Goal: Task Accomplishment & Management: Manage account settings

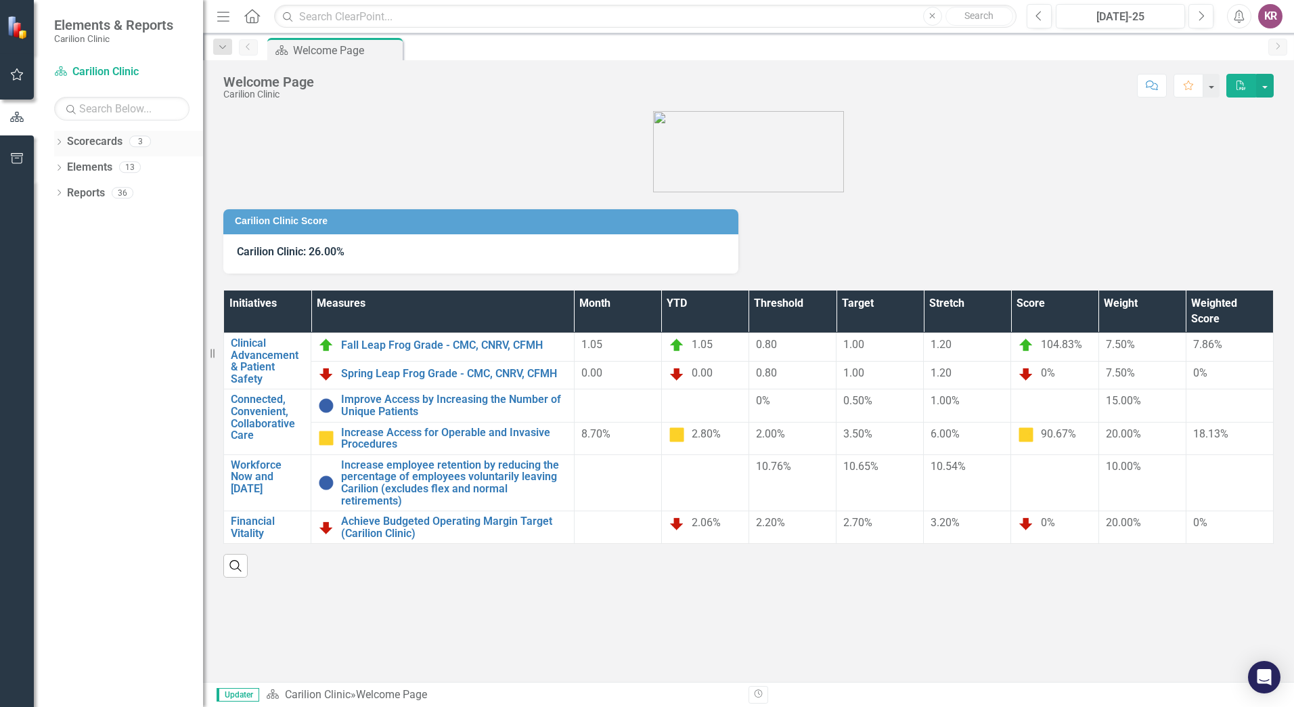
click at [62, 145] on icon "Dropdown" at bounding box center [58, 142] width 9 height 7
click at [121, 193] on link "NRV [MEDICAL_DATA]" at bounding box center [138, 193] width 129 height 16
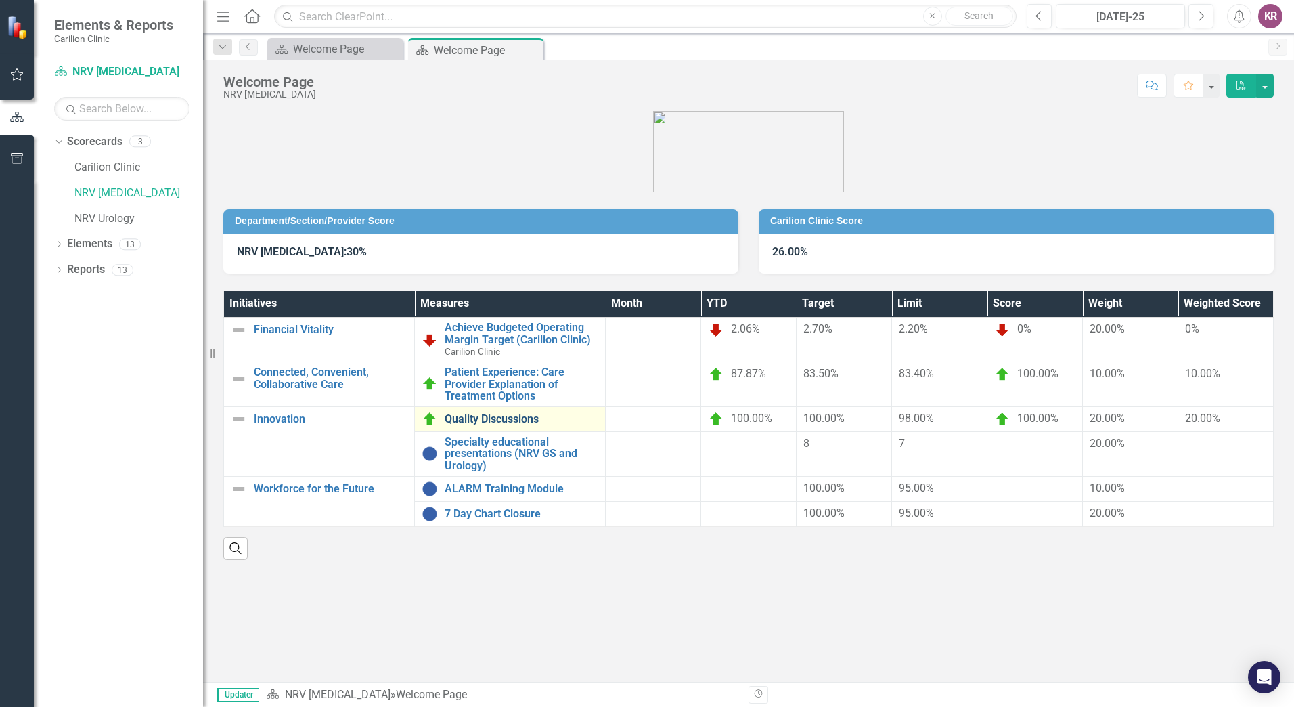
click at [489, 421] on link "Quality Discussions" at bounding box center [522, 419] width 154 height 12
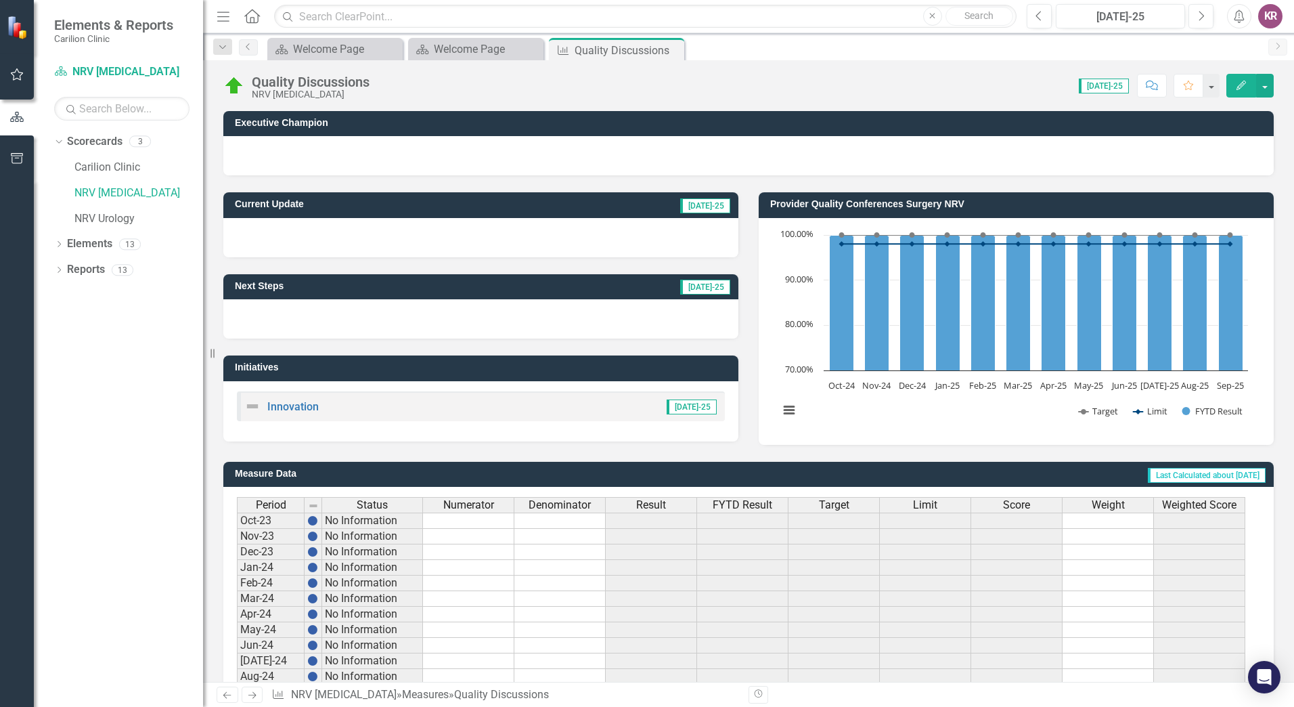
scroll to position [239, 0]
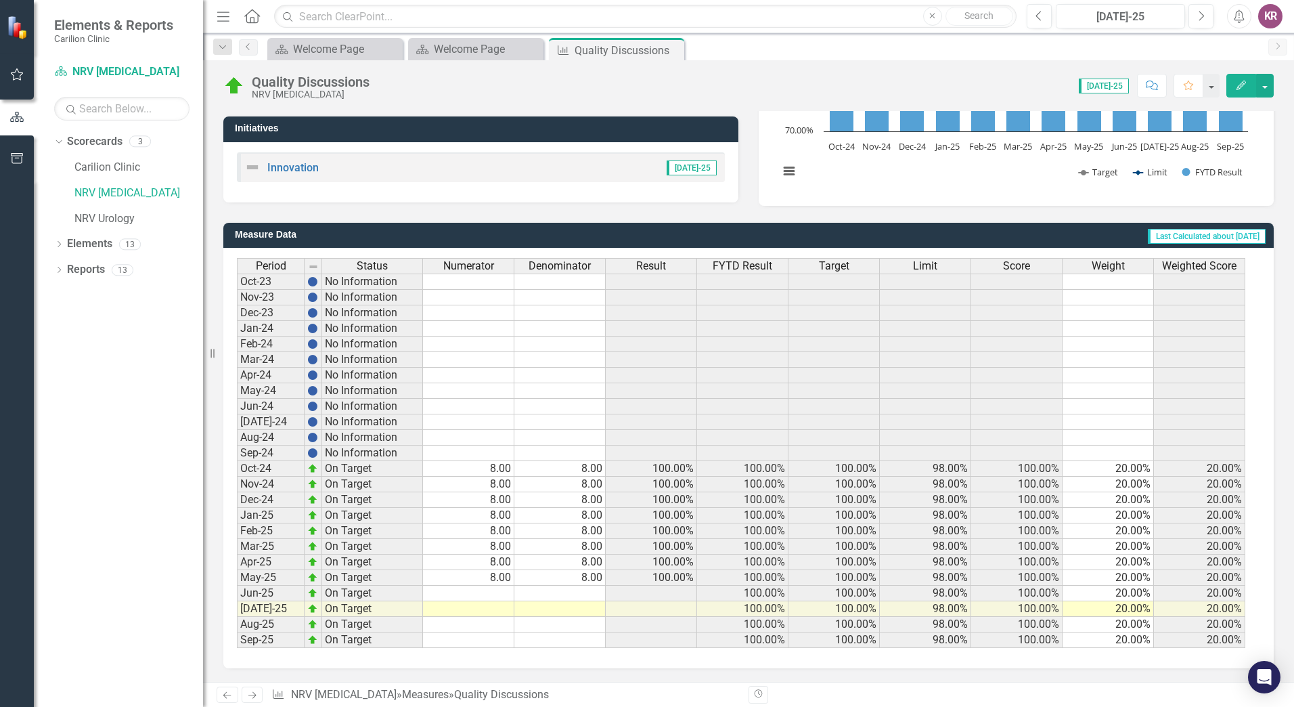
click at [497, 591] on td at bounding box center [468, 593] width 91 height 16
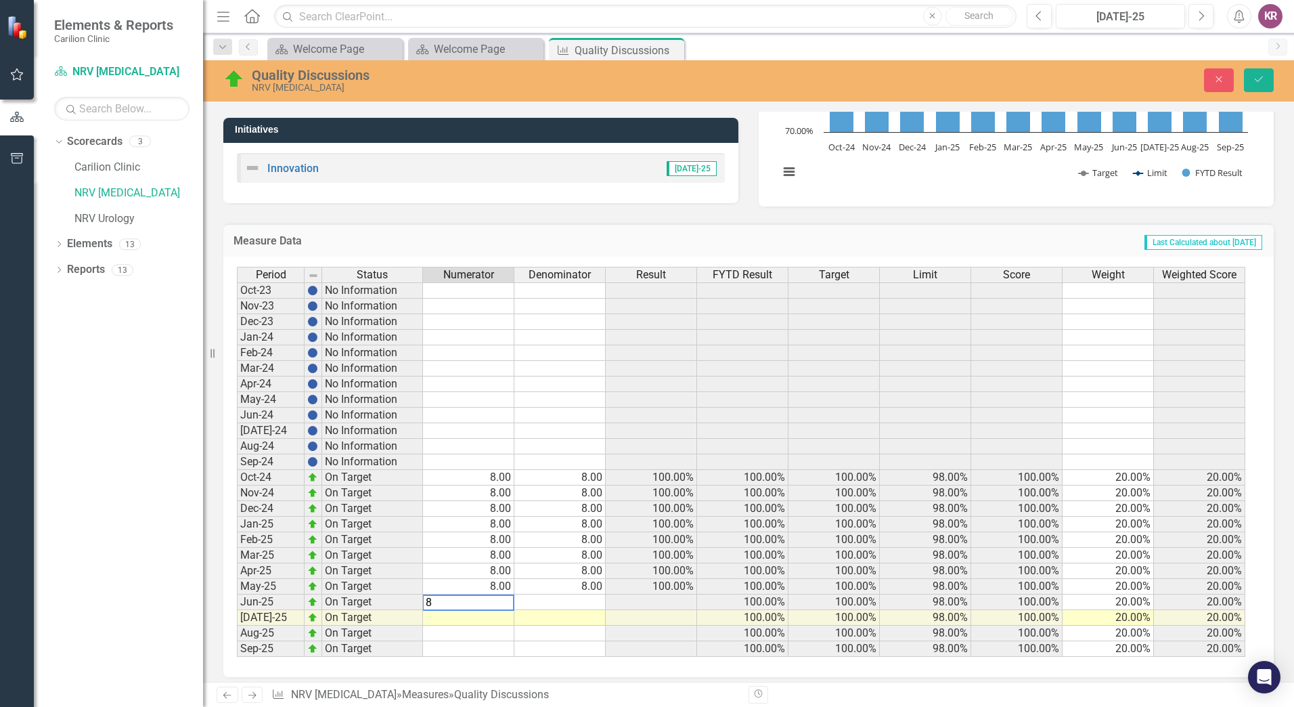
type textarea "8"
click at [586, 602] on td at bounding box center [559, 602] width 91 height 16
type textarea "8"
click at [1258, 81] on icon "submit" at bounding box center [1259, 78] width 8 height 5
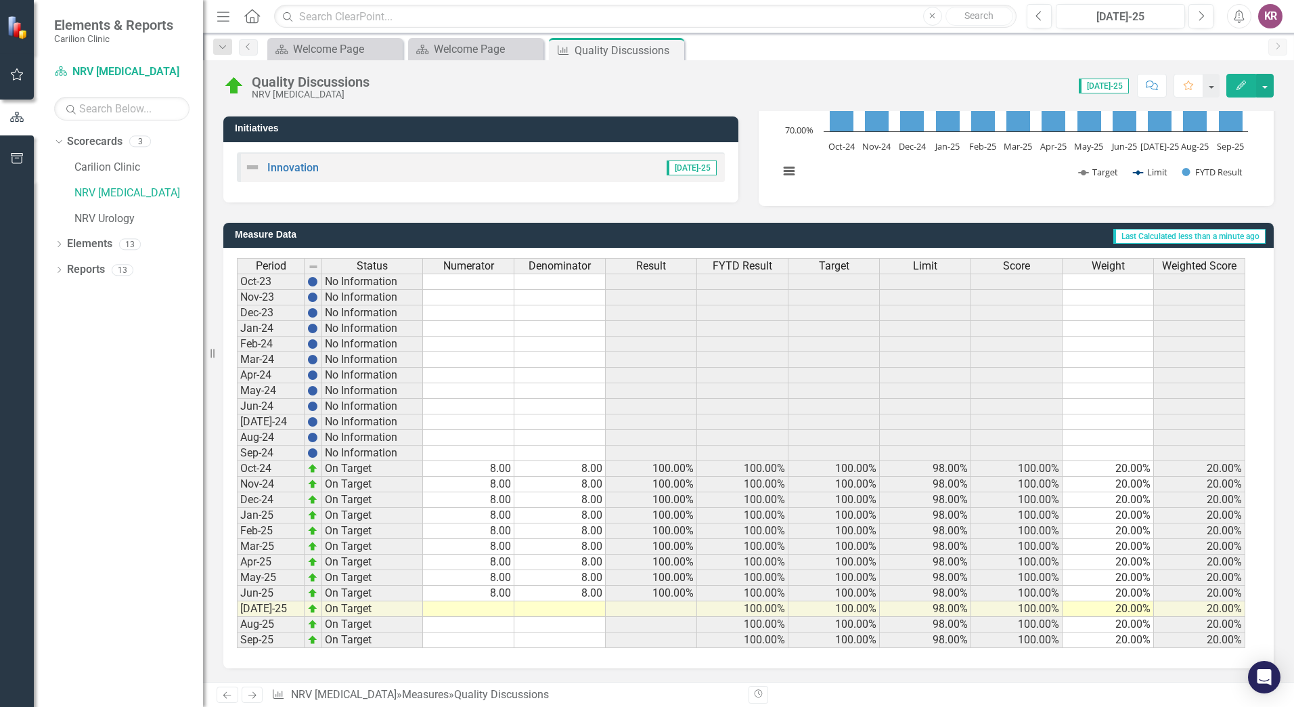
click at [498, 609] on td at bounding box center [468, 609] width 91 height 16
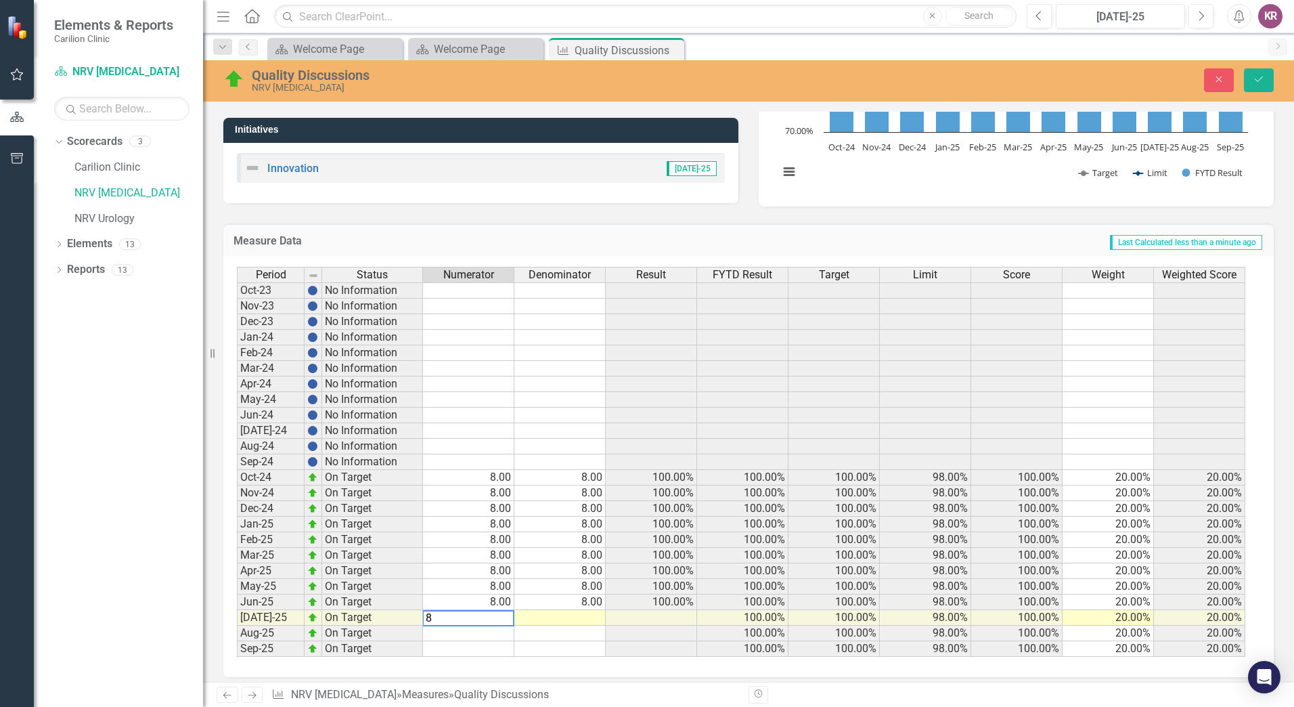
click at [565, 619] on td at bounding box center [559, 618] width 91 height 16
type textarea "8"
click at [1257, 77] on icon "Save" at bounding box center [1259, 78] width 12 height 9
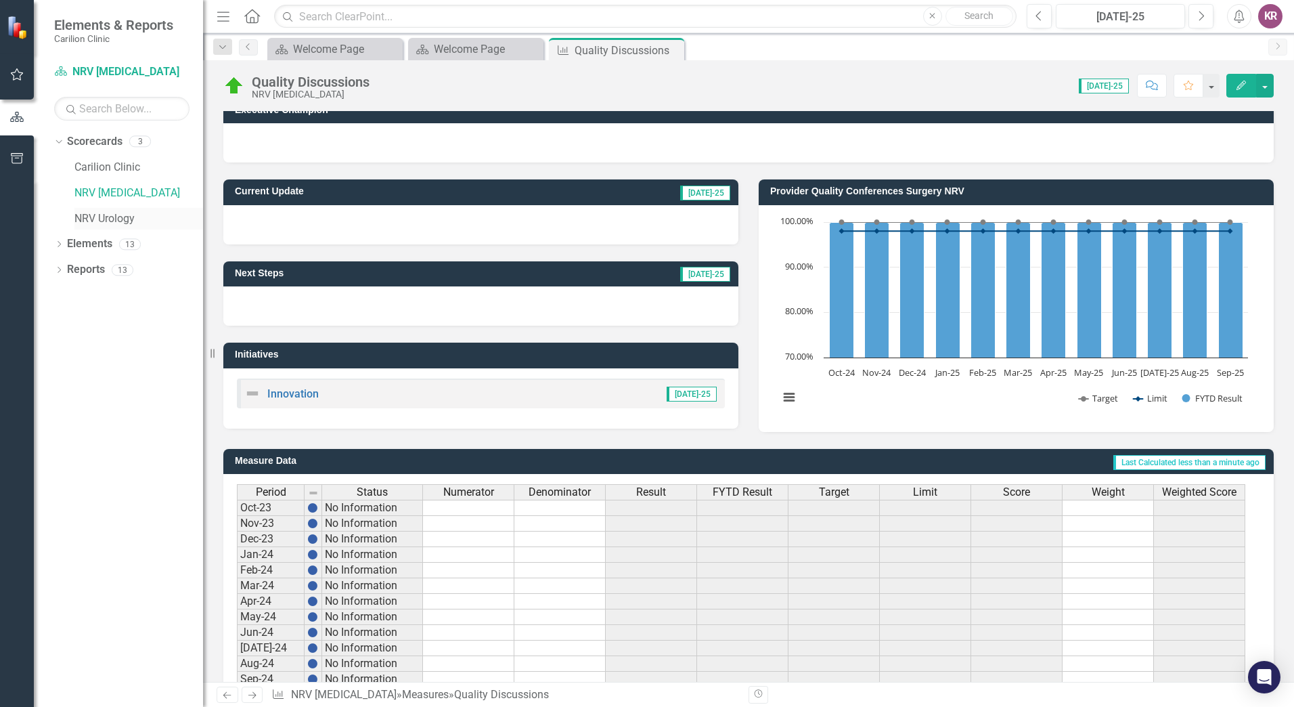
scroll to position [0, 0]
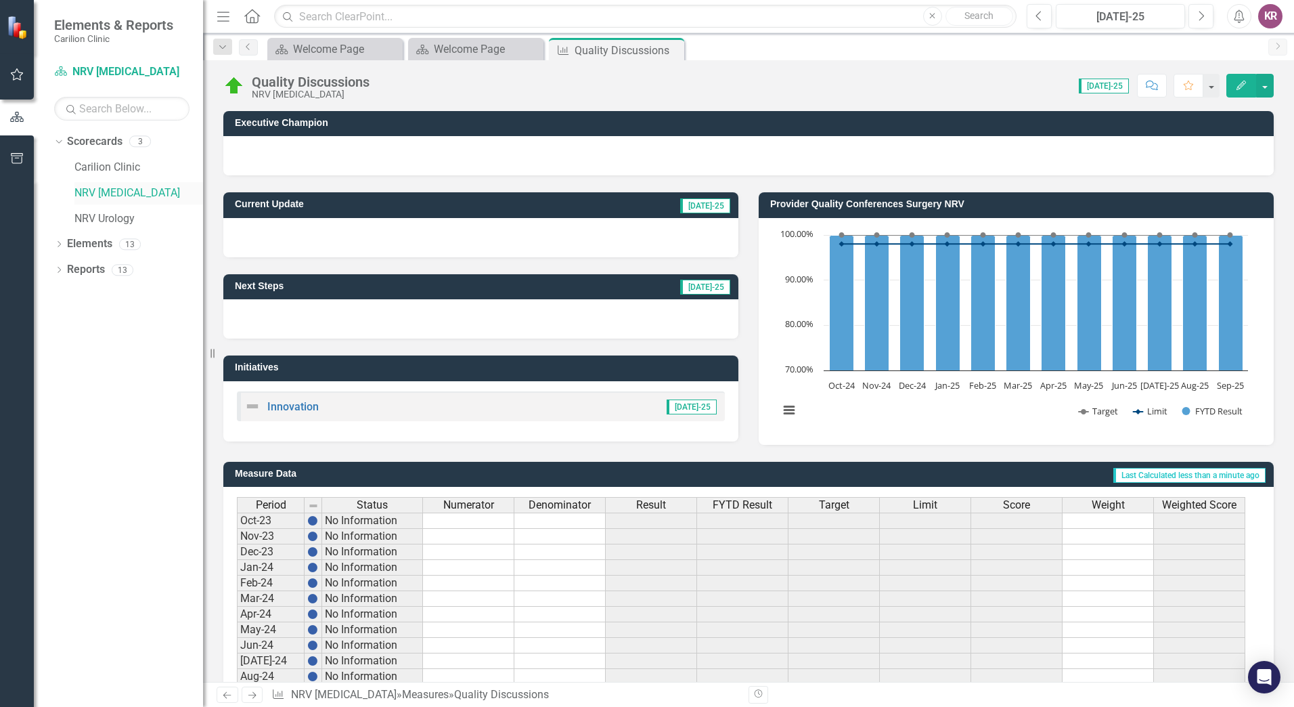
click at [132, 195] on link "NRV [MEDICAL_DATA]" at bounding box center [138, 193] width 129 height 16
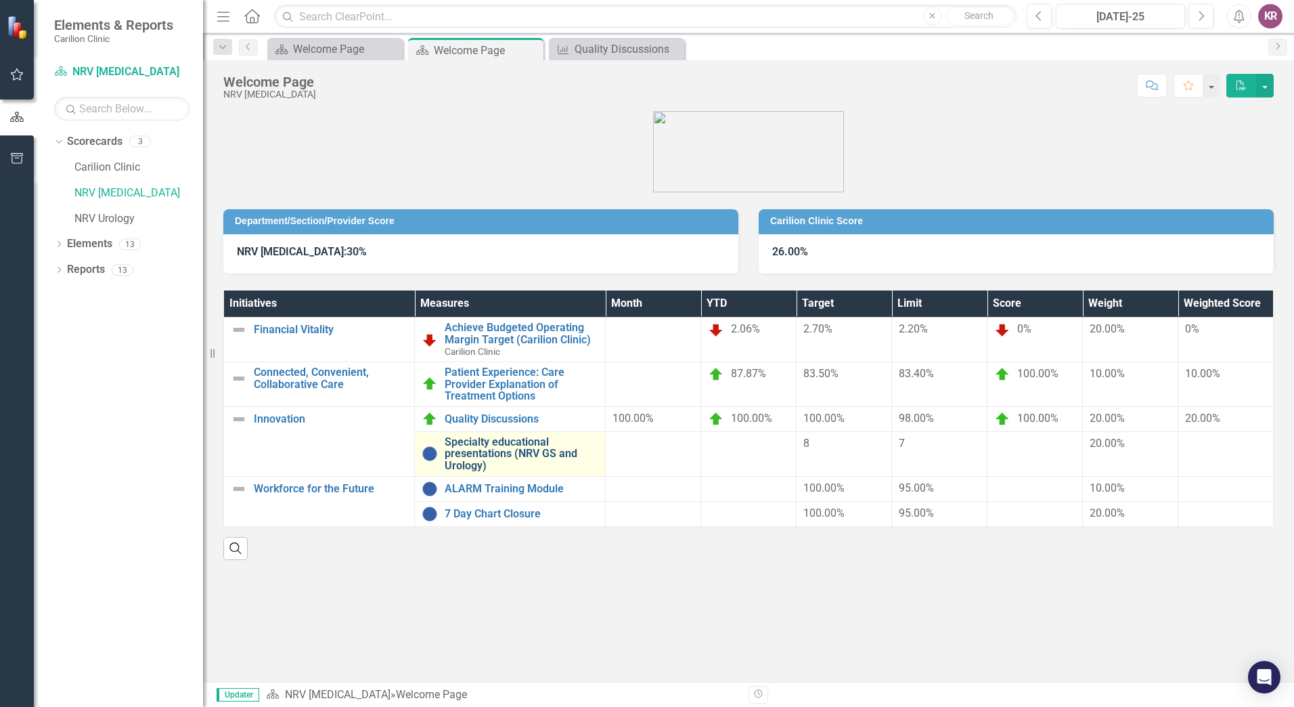
click at [526, 441] on link "Specialty educational presentations (NRV GS and Urology)" at bounding box center [522, 454] width 154 height 36
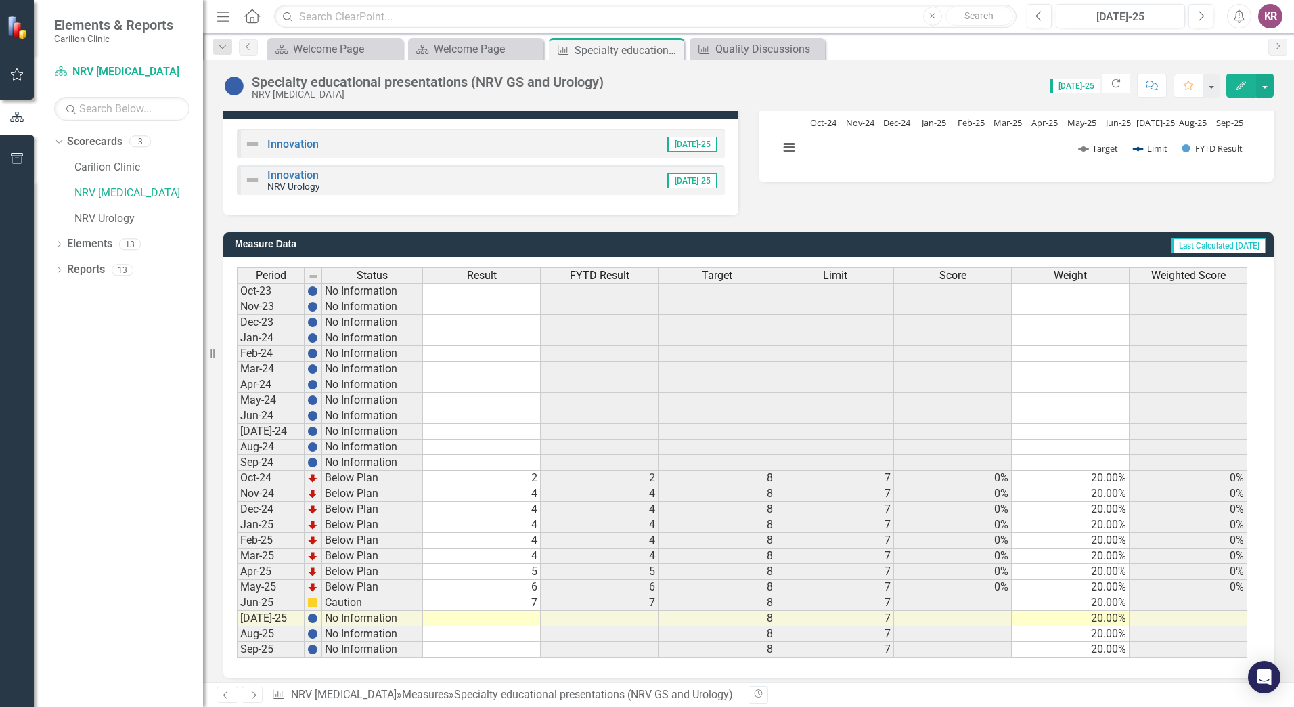
scroll to position [272, 0]
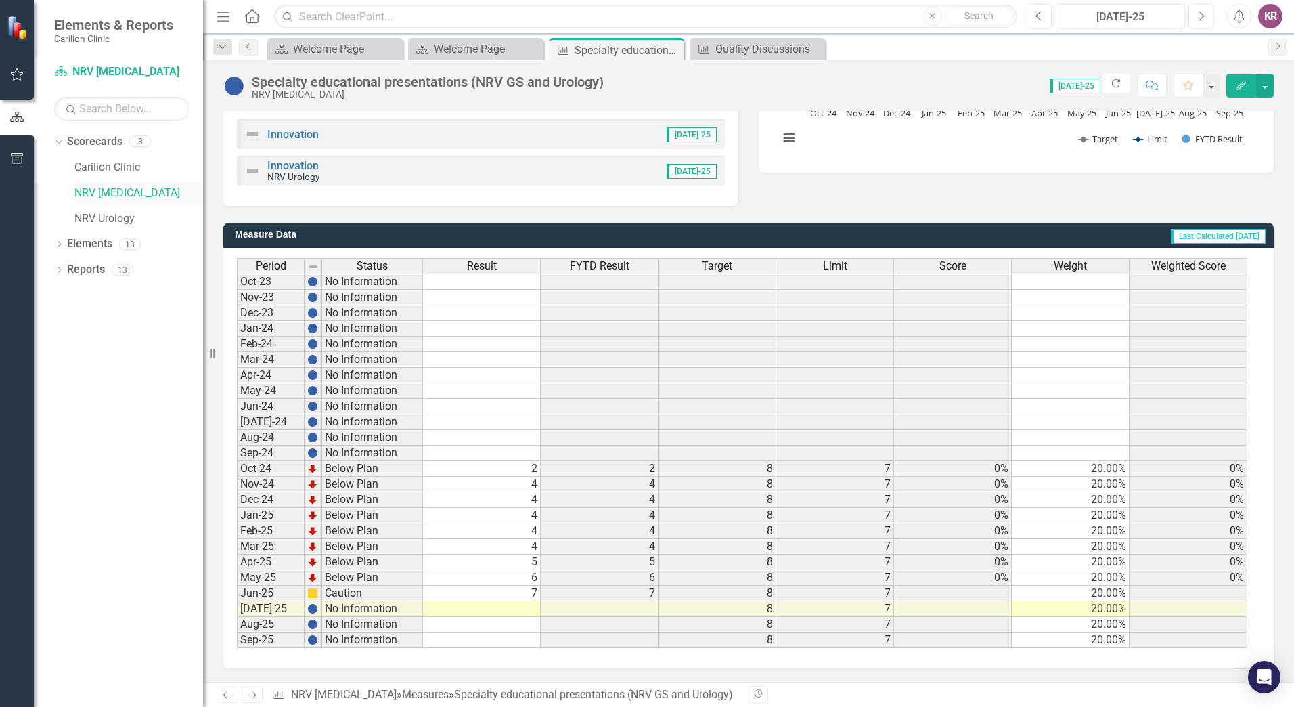
click at [129, 196] on link "NRV [MEDICAL_DATA]" at bounding box center [138, 193] width 129 height 16
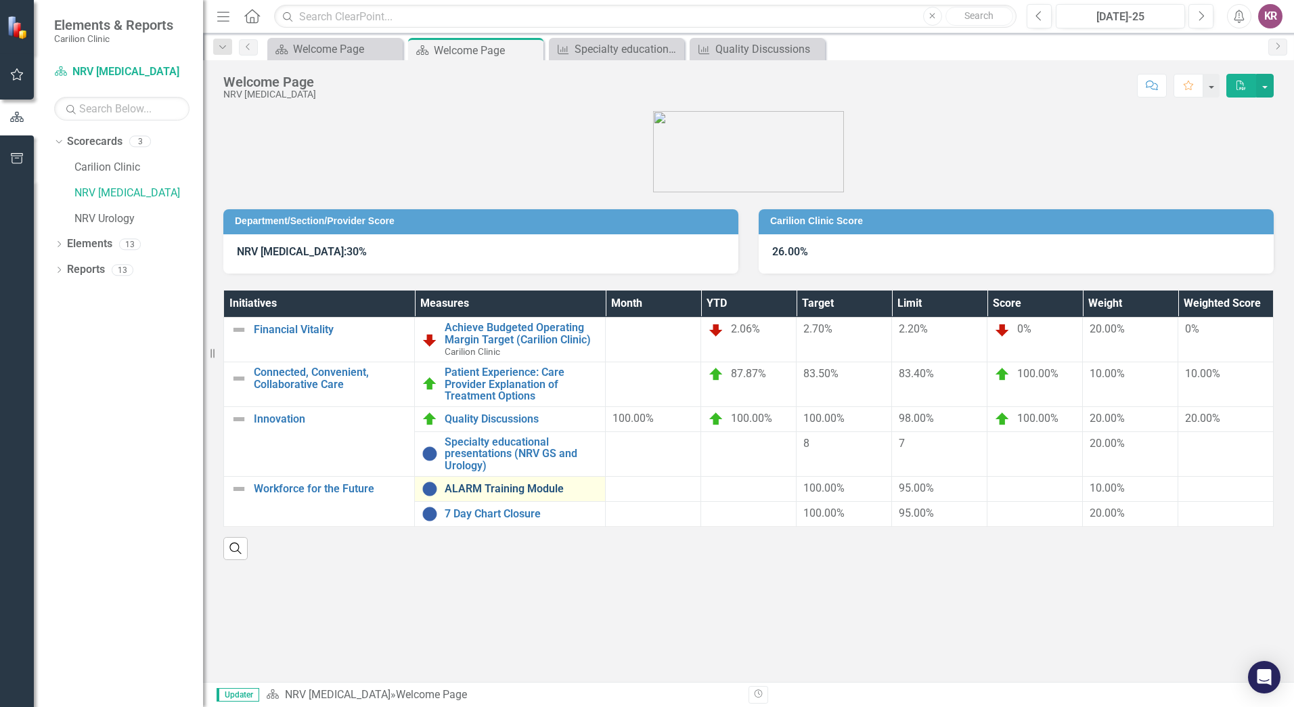
click at [537, 491] on link "ALARM Training Module" at bounding box center [522, 489] width 154 height 12
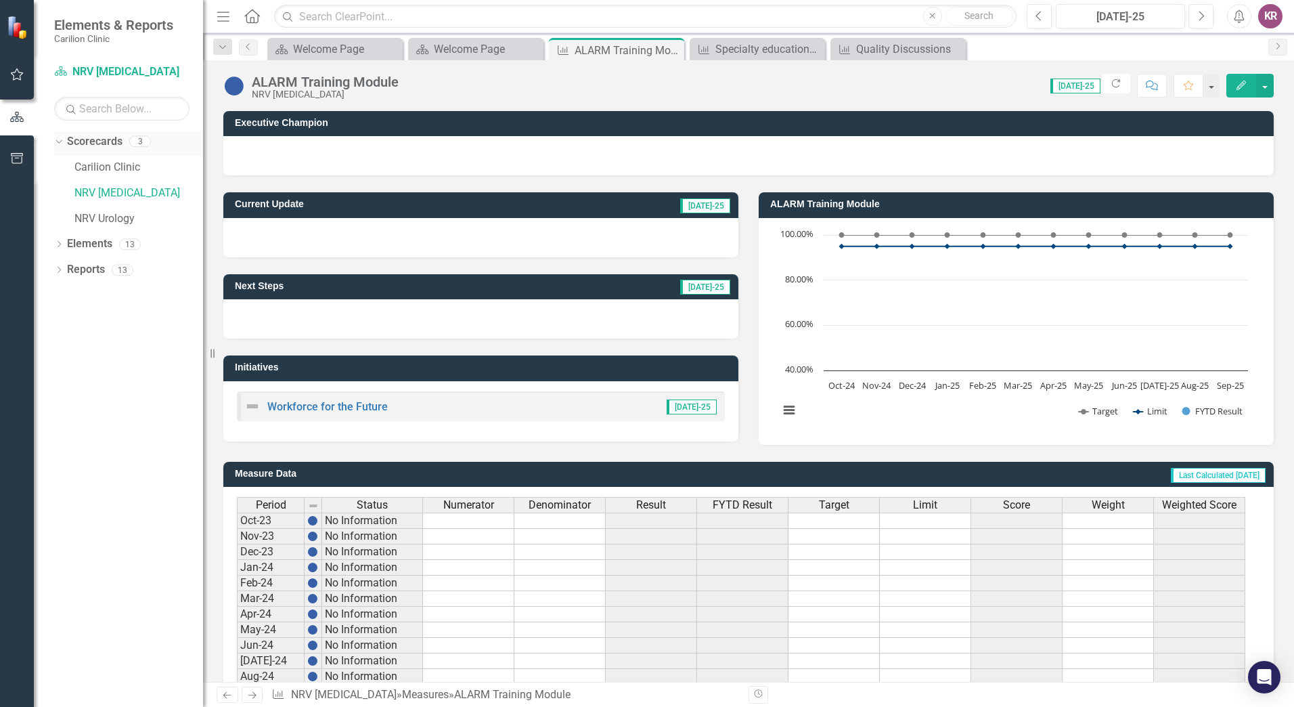
click at [103, 143] on link "Scorecards" at bounding box center [94, 142] width 55 height 16
click at [113, 194] on link "NRV [MEDICAL_DATA]" at bounding box center [138, 193] width 129 height 16
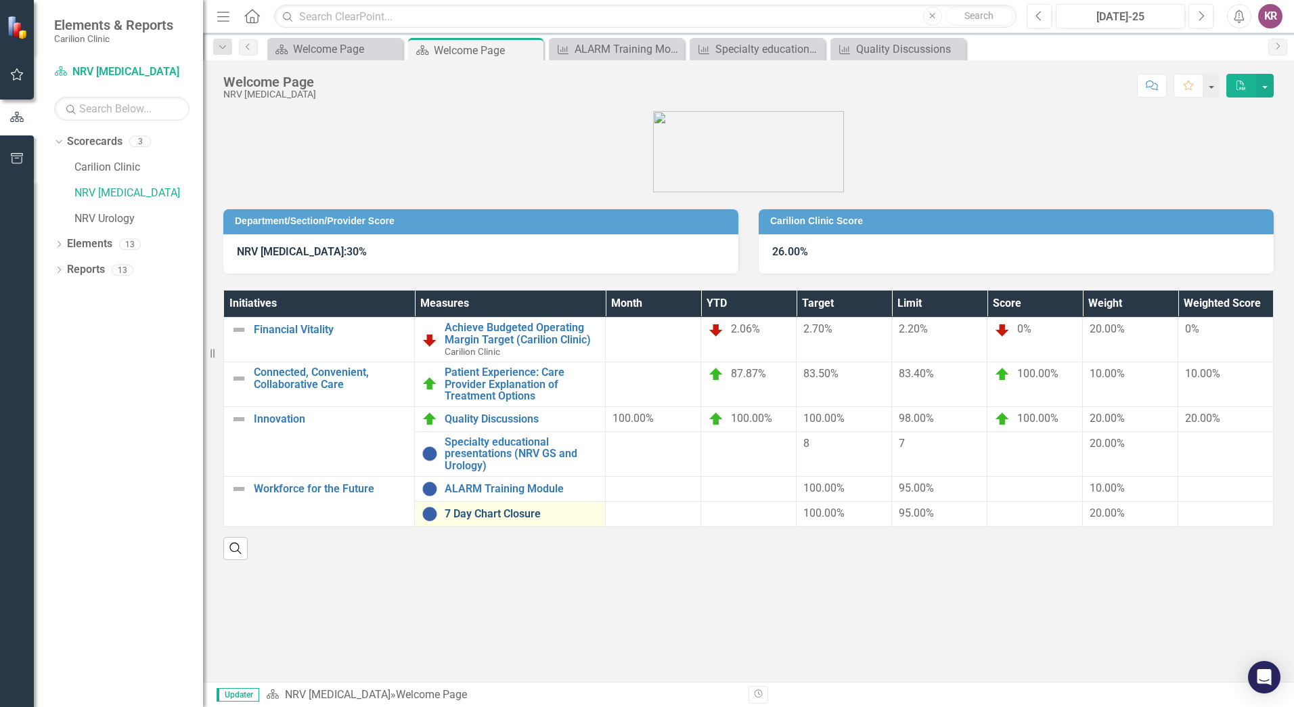
click at [494, 516] on link "7 Day Chart Closure" at bounding box center [522, 514] width 154 height 12
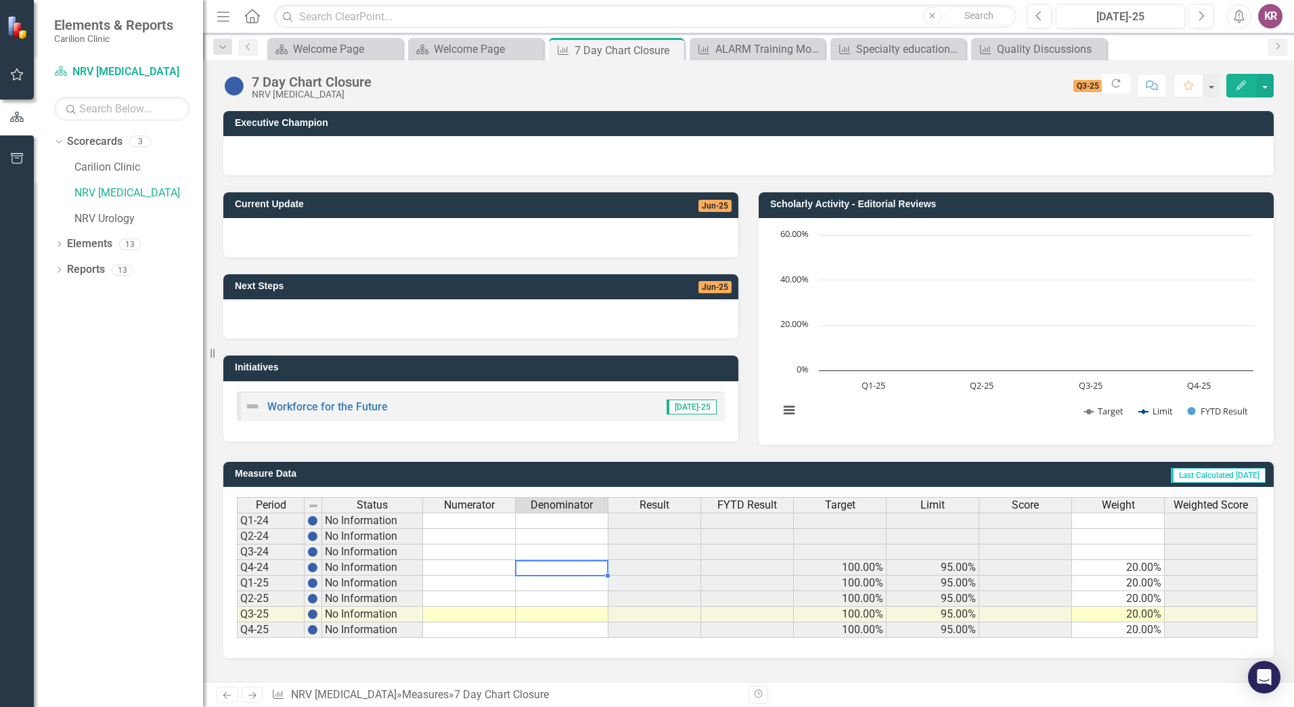
click at [562, 569] on td at bounding box center [562, 568] width 93 height 16
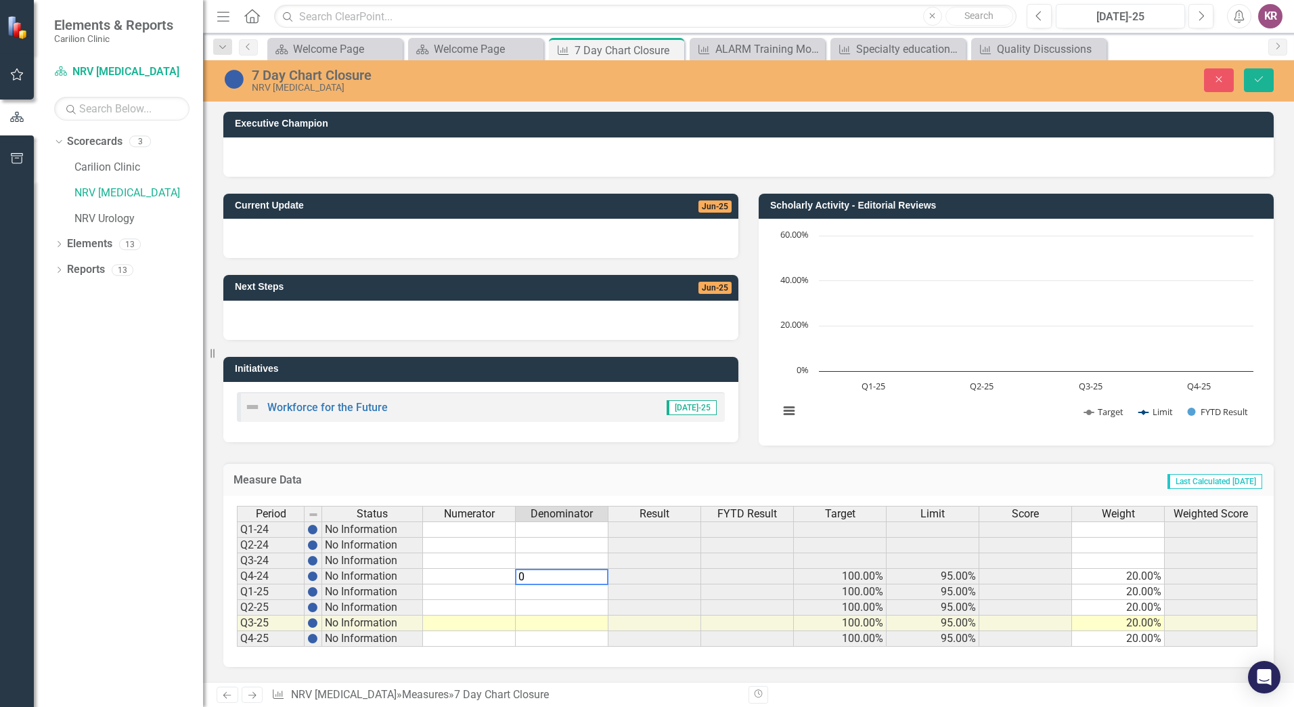
type textarea "0"
click at [661, 576] on td at bounding box center [654, 576] width 93 height 16
click at [1257, 81] on icon "Save" at bounding box center [1259, 78] width 12 height 9
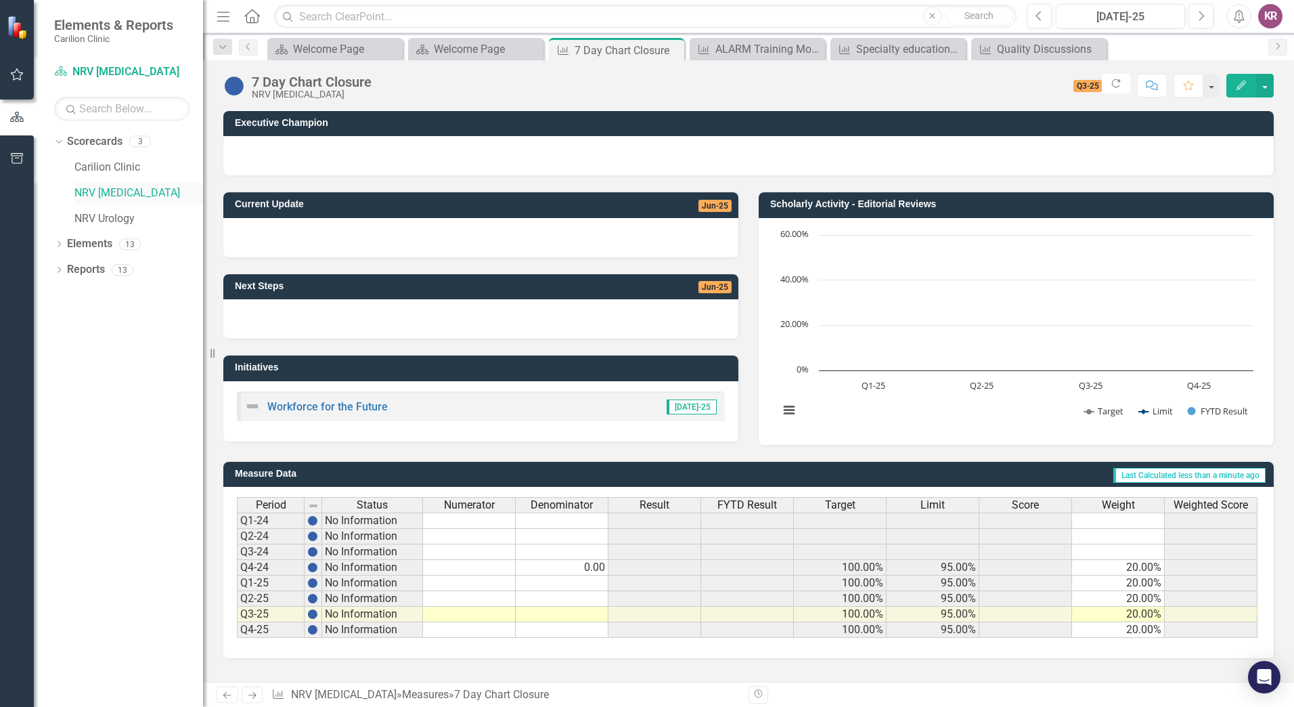
click at [137, 189] on link "NRV [MEDICAL_DATA]" at bounding box center [138, 193] width 129 height 16
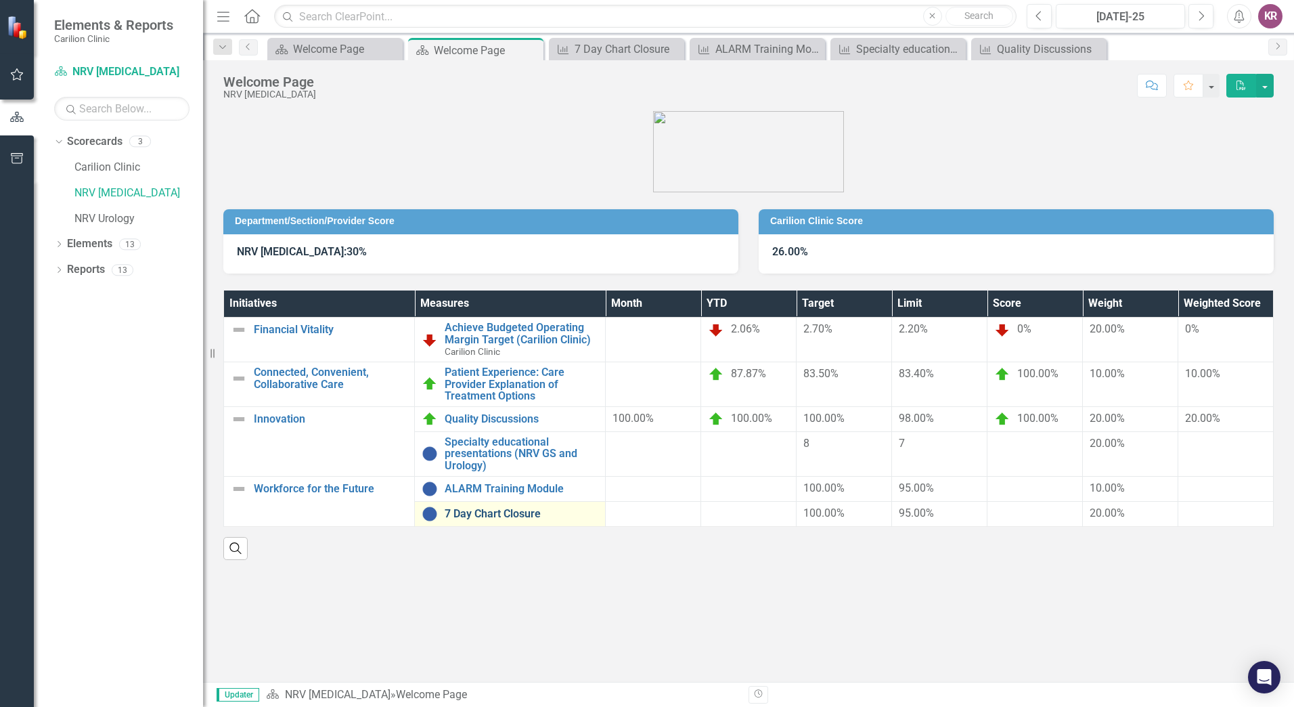
click at [484, 514] on link "7 Day Chart Closure" at bounding box center [522, 514] width 154 height 12
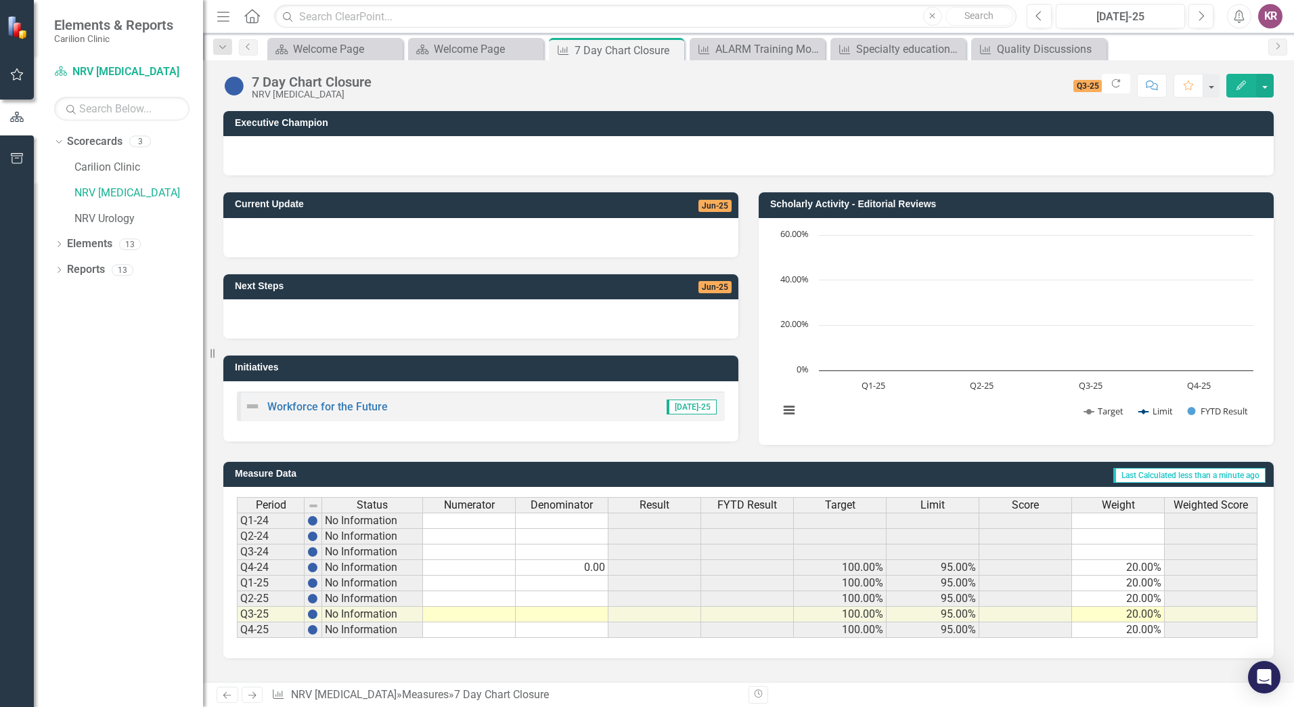
click at [497, 566] on td at bounding box center [469, 568] width 93 height 16
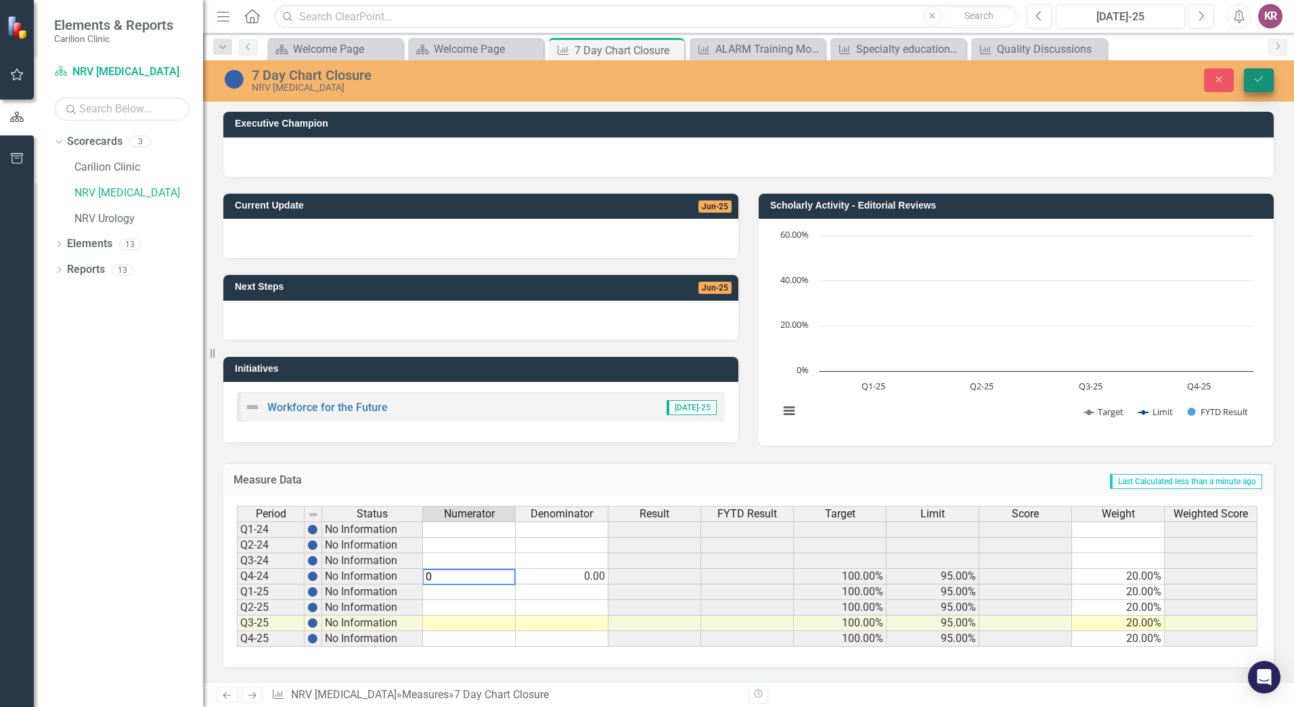
type textarea "0"
click at [1265, 71] on button "Save" at bounding box center [1259, 80] width 30 height 24
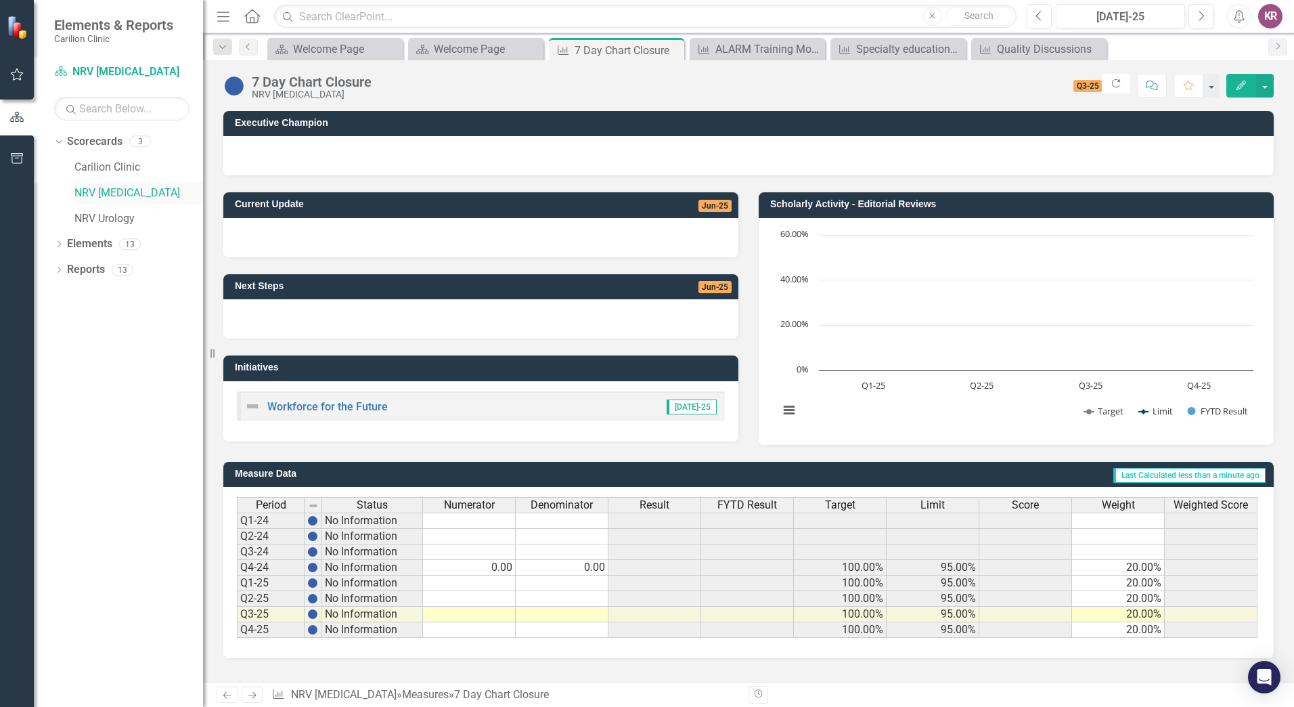
click at [136, 190] on link "NRV [MEDICAL_DATA]" at bounding box center [138, 193] width 129 height 16
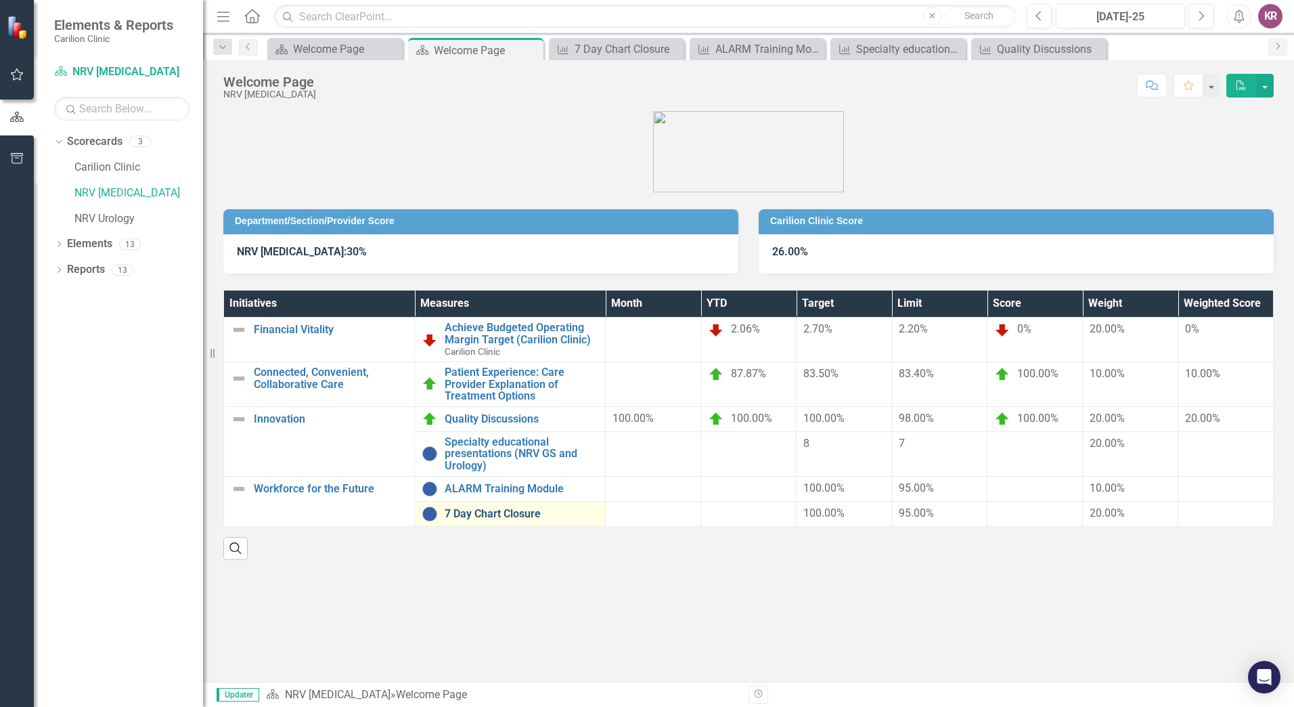
click at [493, 514] on link "7 Day Chart Closure" at bounding box center [522, 514] width 154 height 12
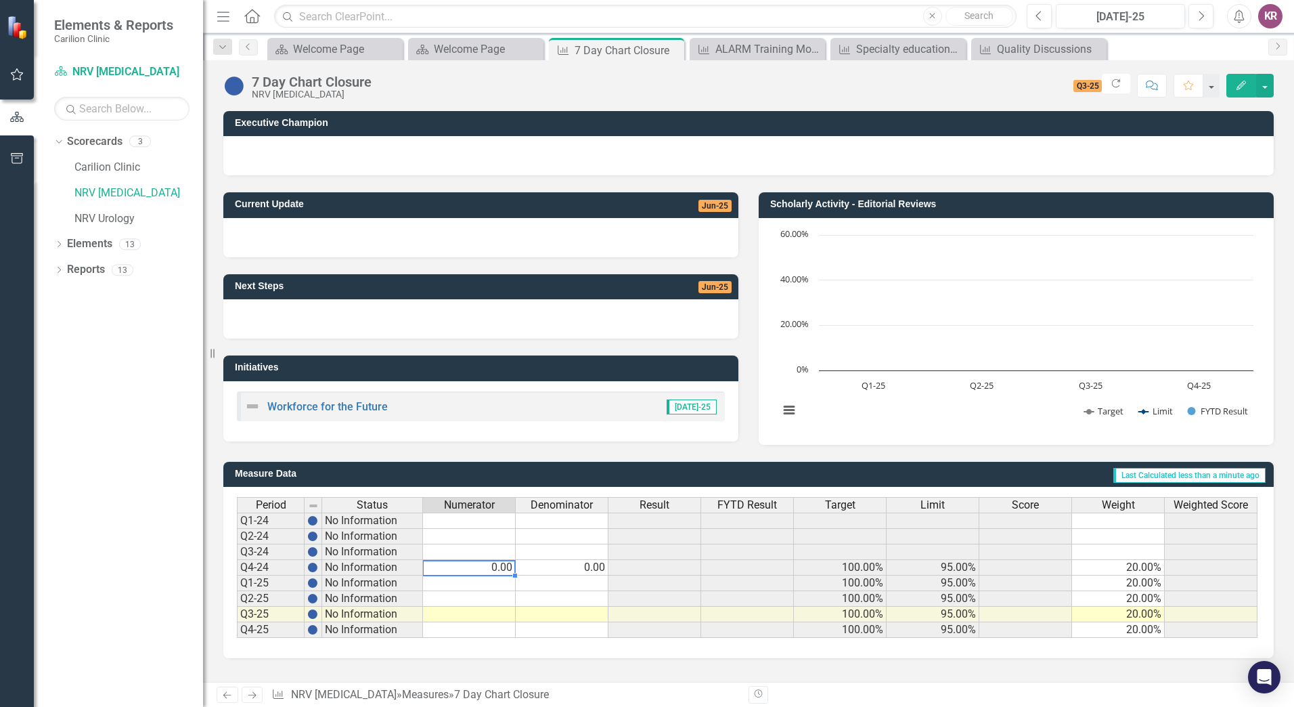
click at [483, 568] on td "0.00" at bounding box center [469, 568] width 93 height 16
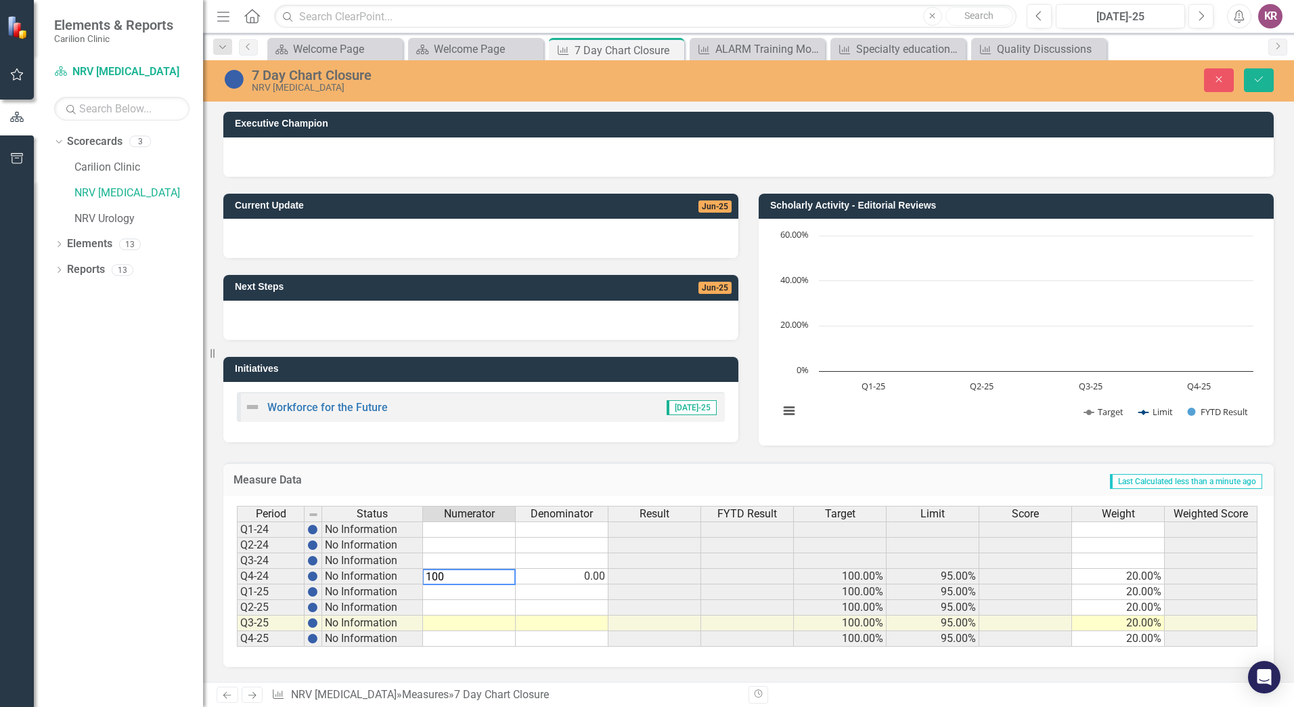
click at [589, 578] on td "0.00" at bounding box center [562, 576] width 93 height 16
type textarea "100"
click at [1267, 76] on button "Save" at bounding box center [1259, 80] width 30 height 24
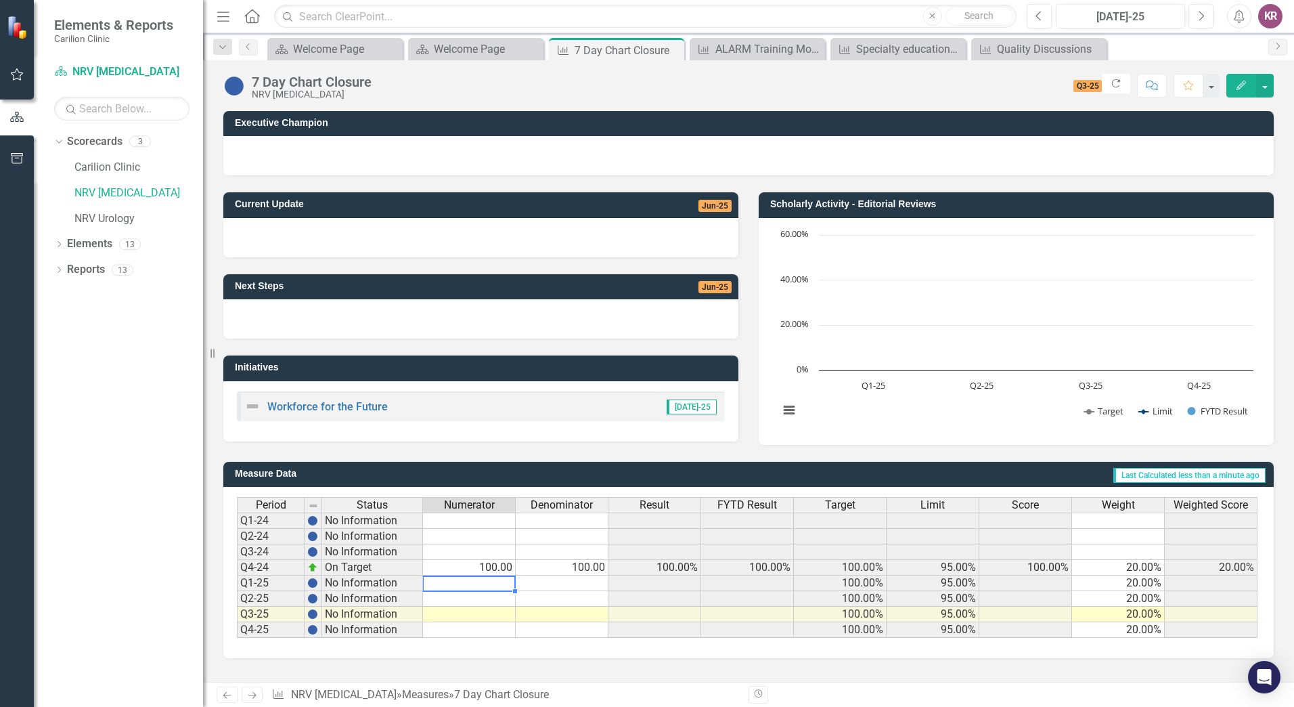
click at [493, 587] on td at bounding box center [469, 583] width 93 height 16
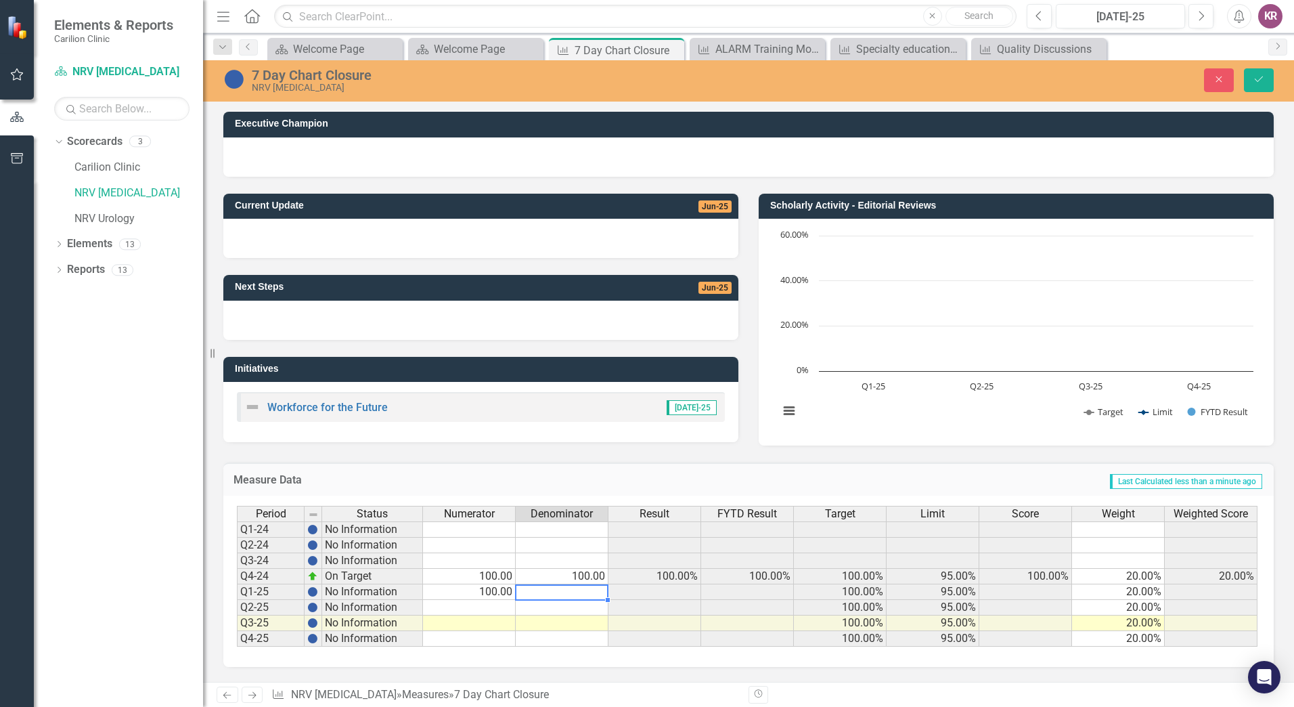
click at [600, 587] on td at bounding box center [562, 592] width 93 height 16
type textarea "100"
click at [1267, 74] on button "Save" at bounding box center [1259, 80] width 30 height 24
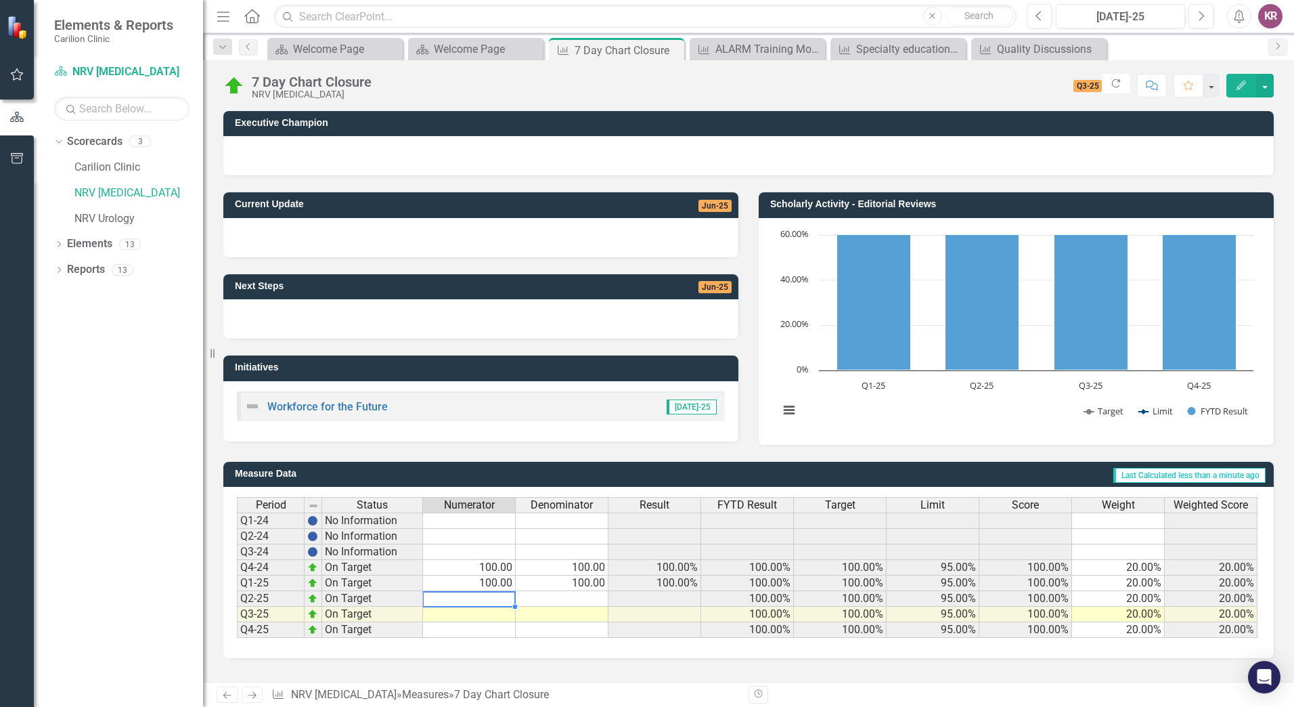
click at [511, 600] on td at bounding box center [469, 599] width 93 height 16
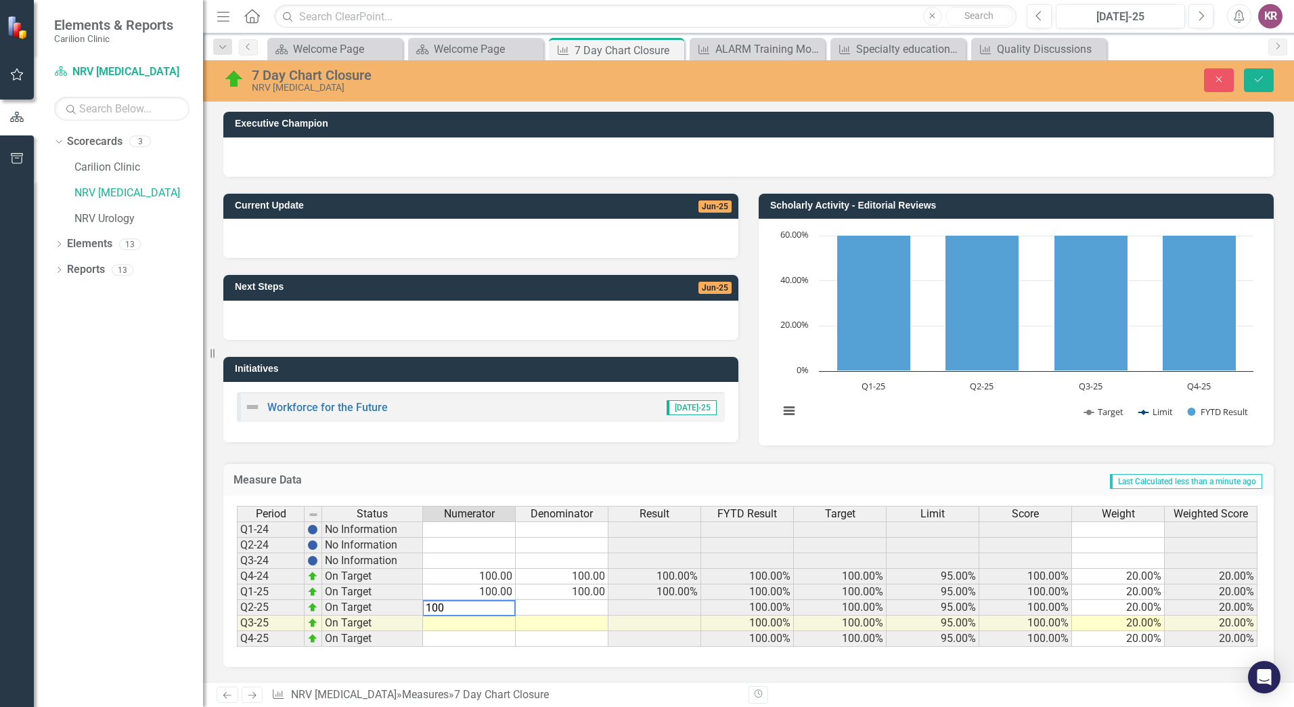
click at [542, 608] on td at bounding box center [562, 608] width 93 height 16
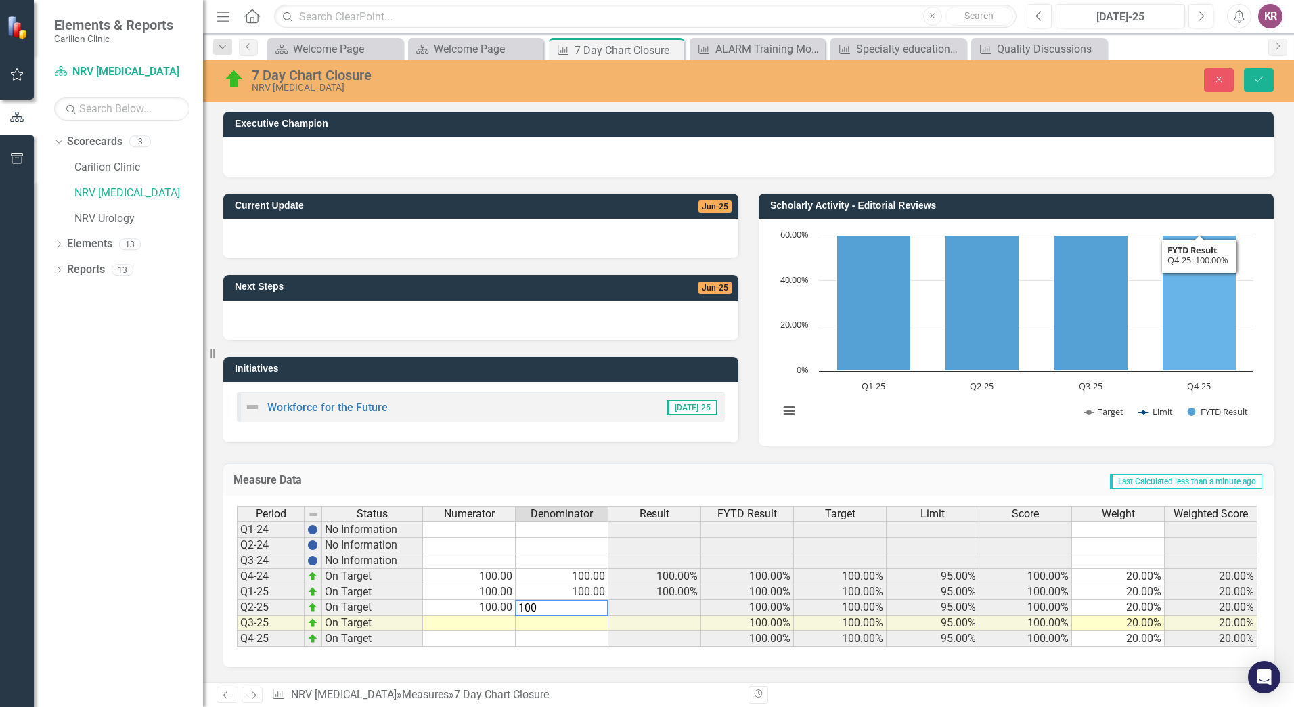
type textarea "100"
click at [1257, 126] on h3 "Executive Champion" at bounding box center [751, 123] width 1032 height 10
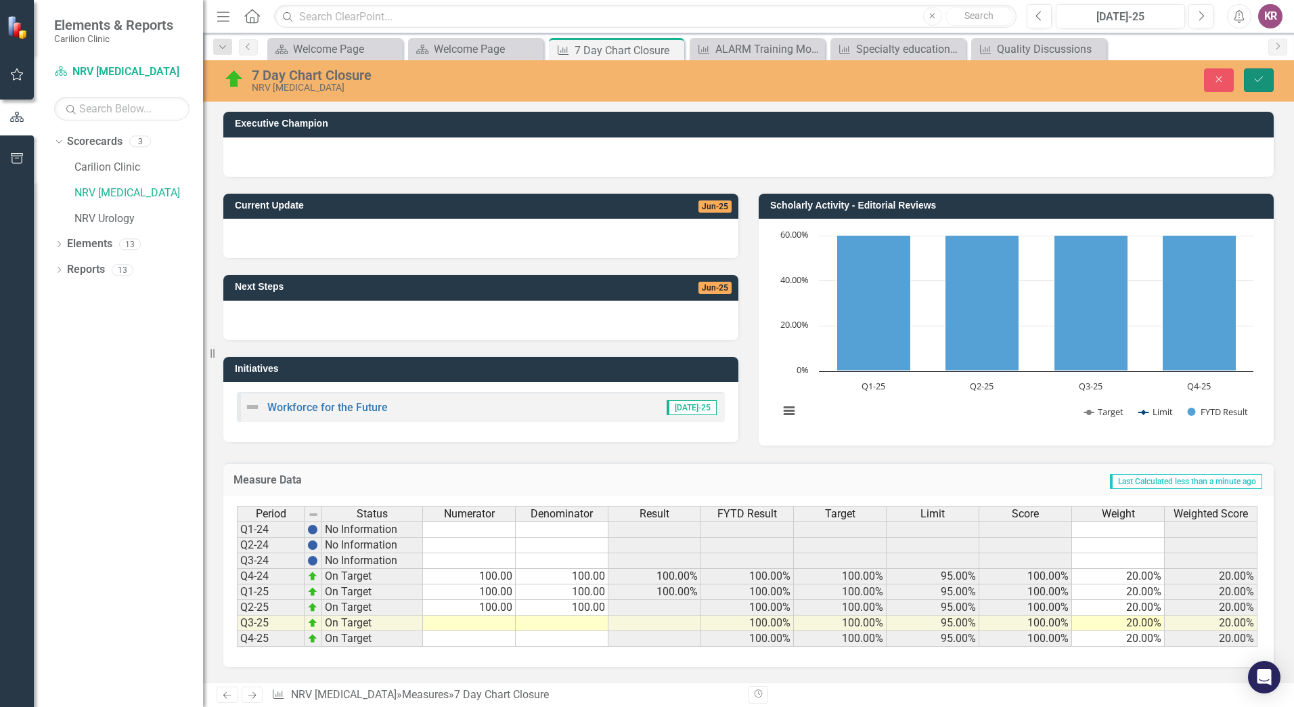
click at [1261, 79] on icon "submit" at bounding box center [1259, 78] width 8 height 5
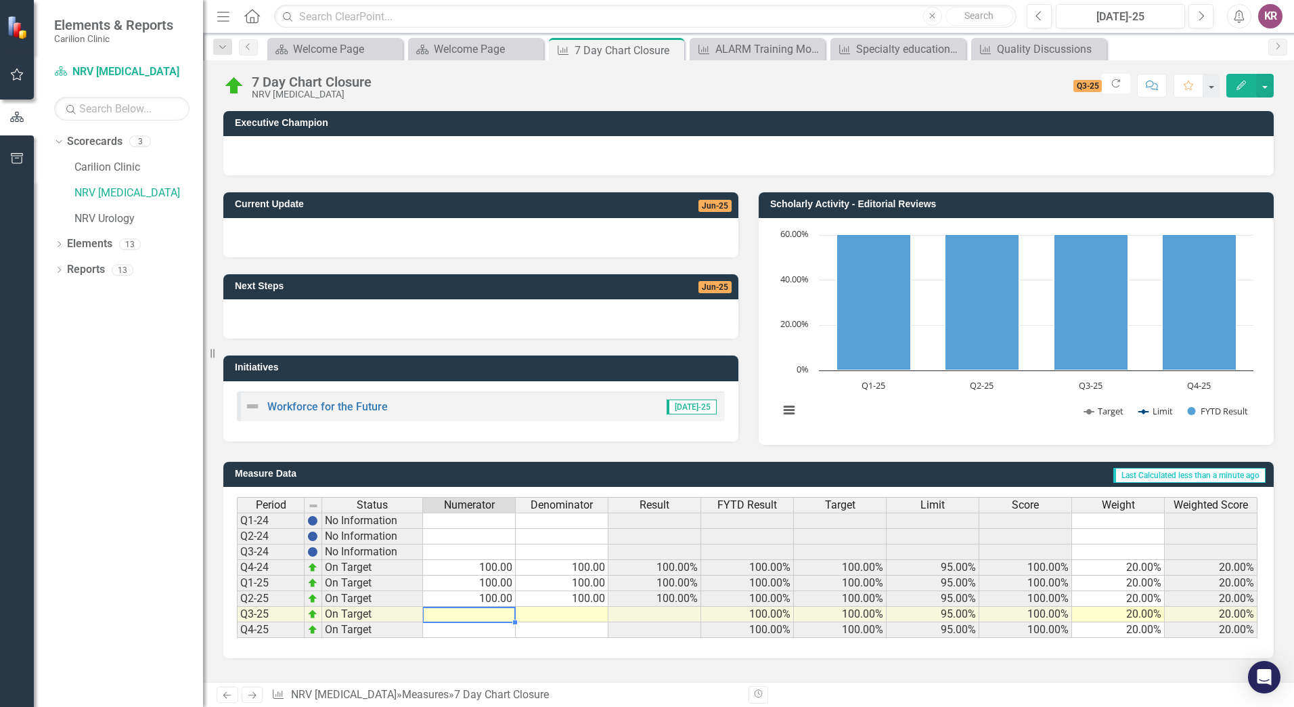
click at [508, 616] on td at bounding box center [469, 614] width 93 height 16
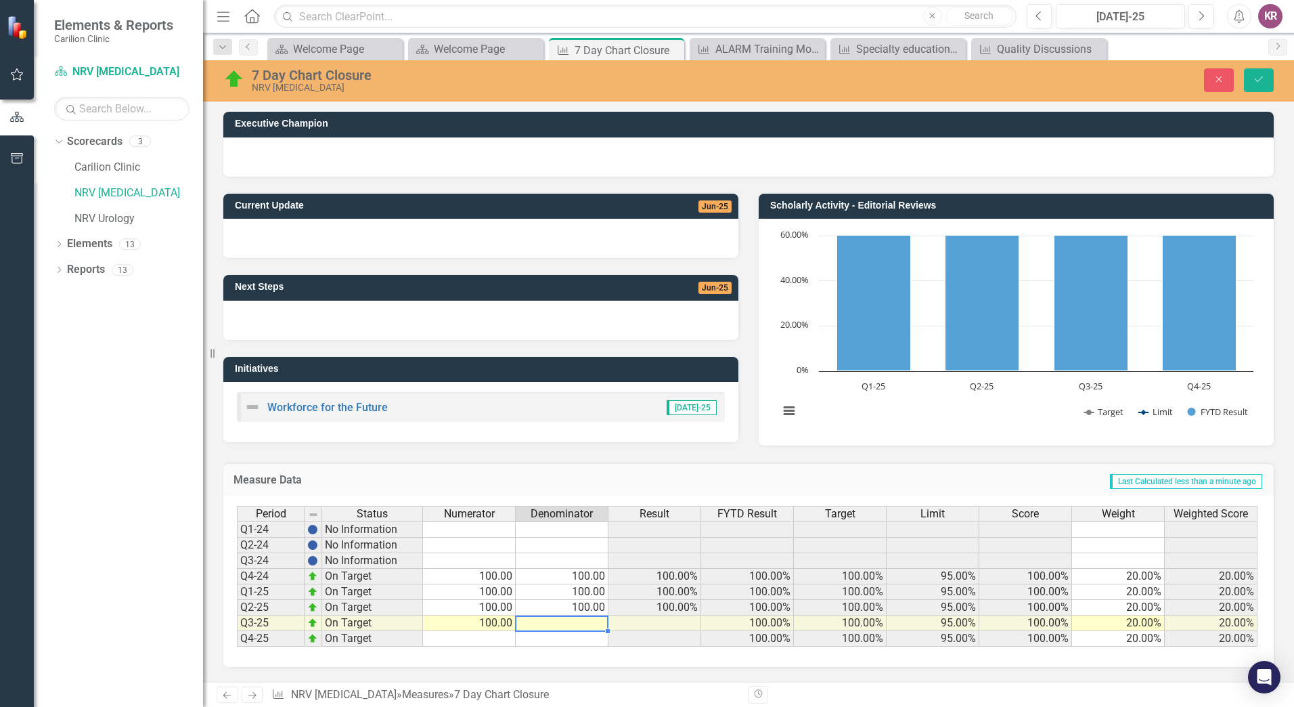
click at [539, 622] on td at bounding box center [562, 623] width 93 height 16
type textarea "100"
click at [1261, 83] on icon "Save" at bounding box center [1259, 78] width 12 height 9
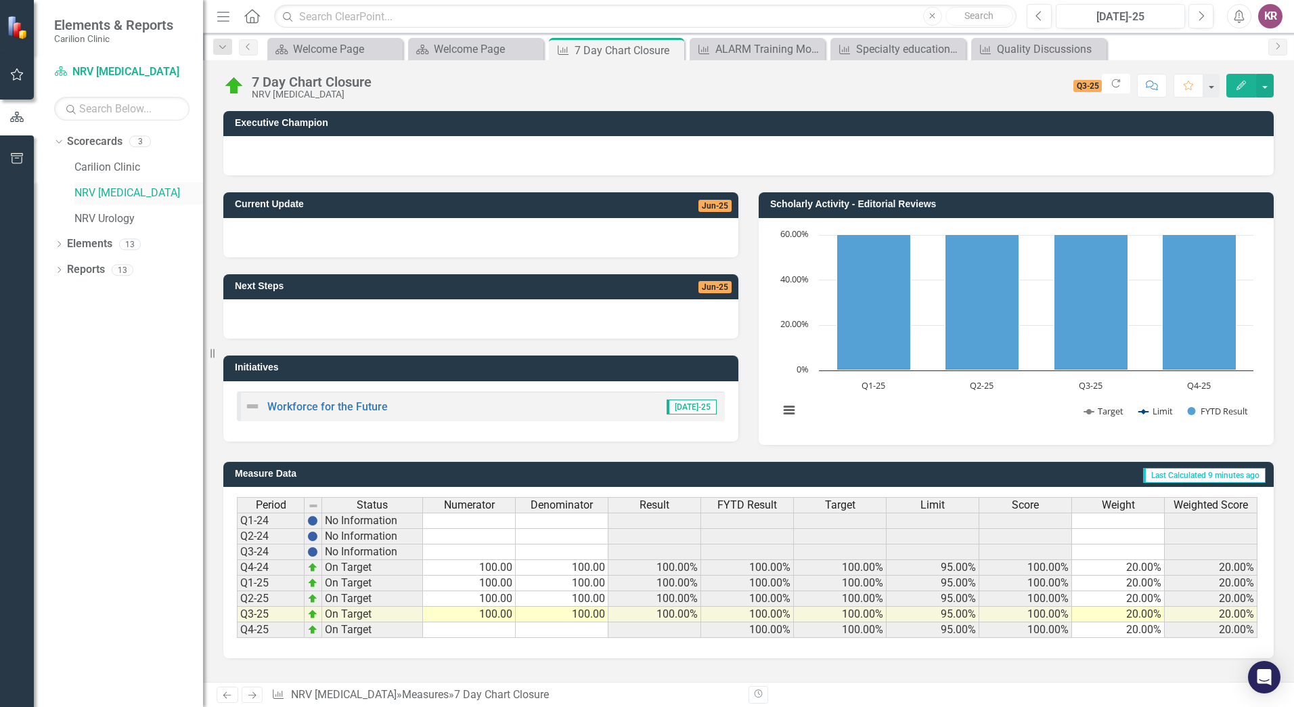
click at [156, 192] on link "NRV [MEDICAL_DATA]" at bounding box center [138, 193] width 129 height 16
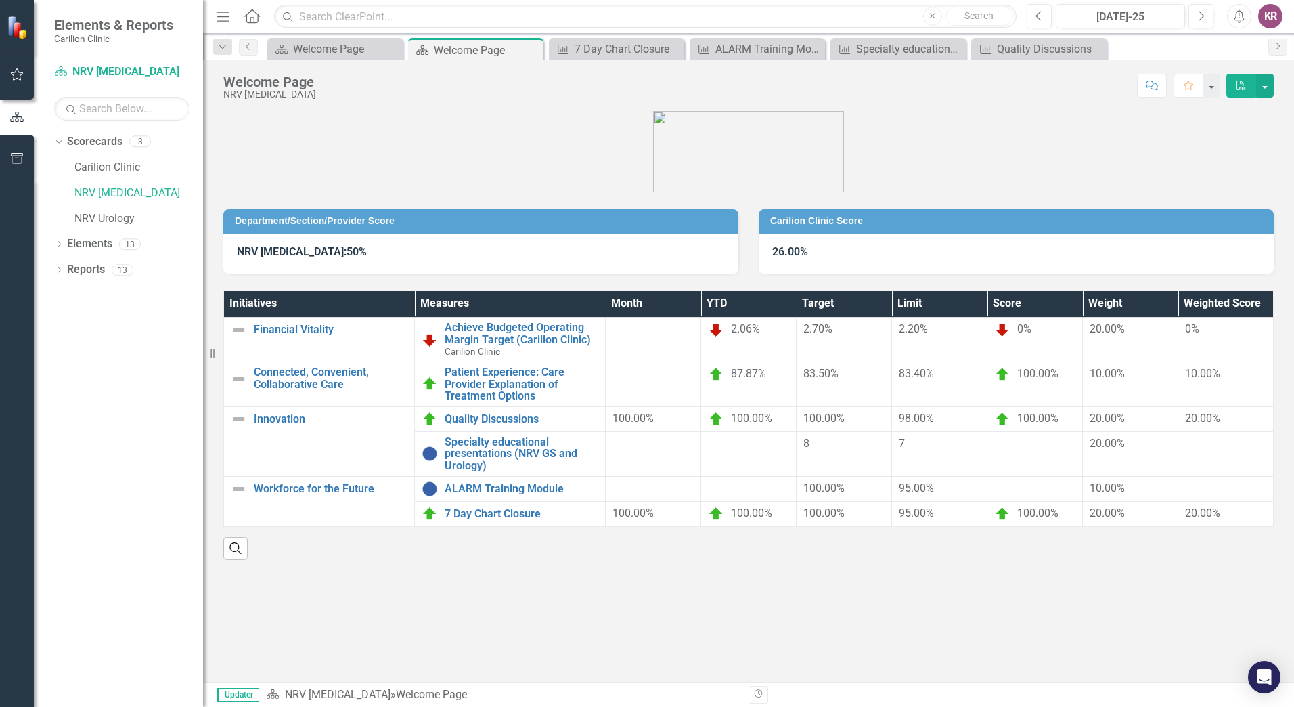
click at [1238, 93] on button "PDF" at bounding box center [1241, 86] width 30 height 24
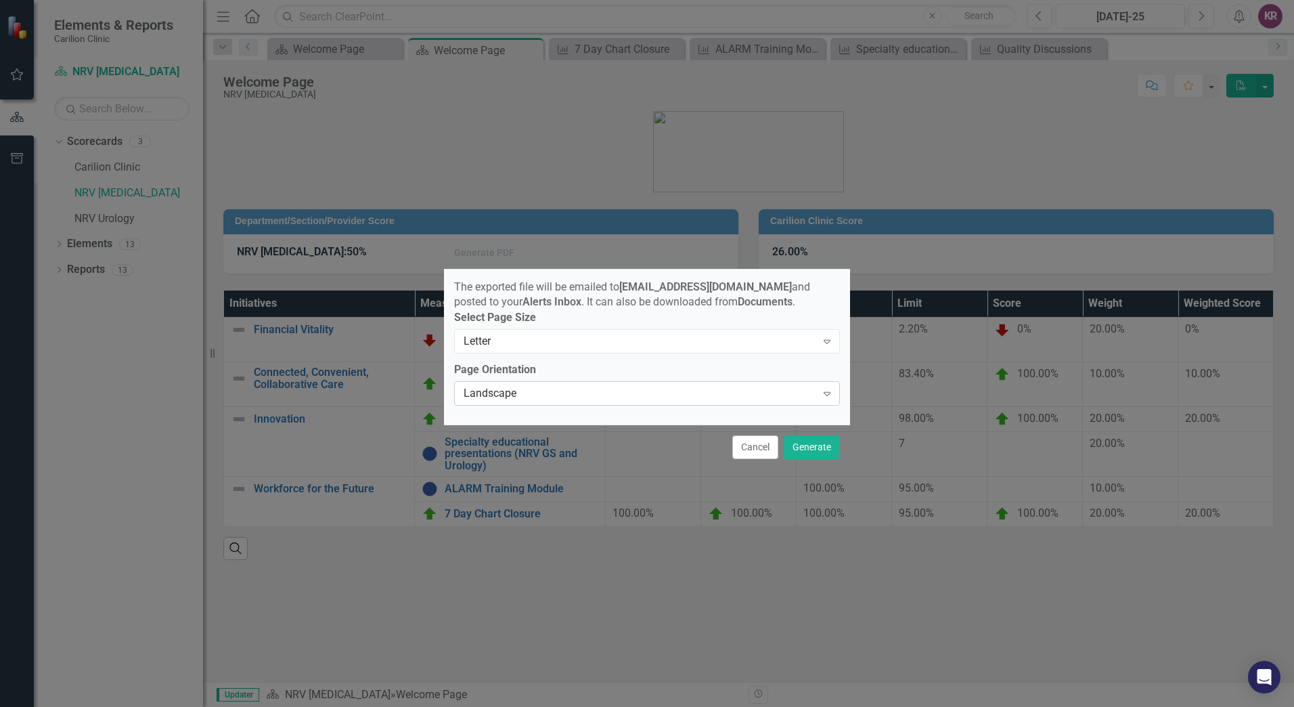
click at [734, 400] on div "Landscape" at bounding box center [640, 394] width 353 height 16
click at [813, 458] on button "Generate" at bounding box center [812, 447] width 56 height 24
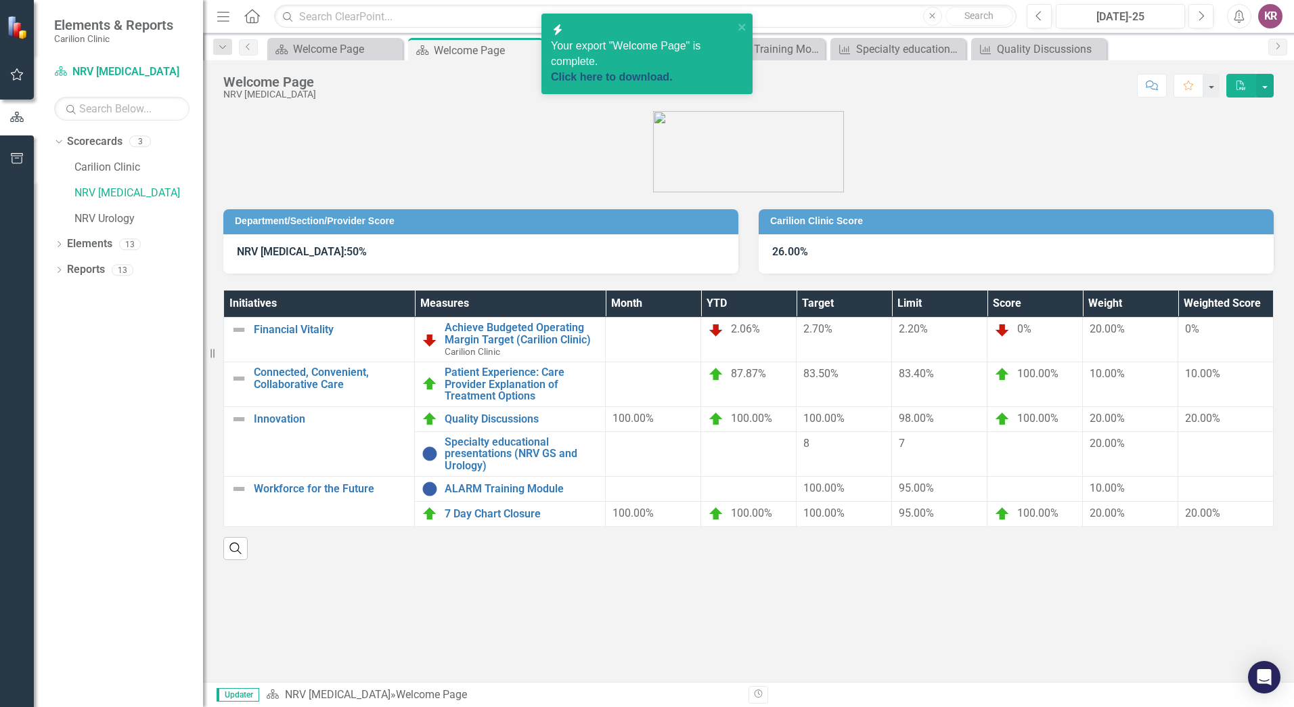
click at [625, 71] on link "Click here to download." at bounding box center [612, 77] width 122 height 12
